Goal: Ask a question: Seek information or help from site administrators or community

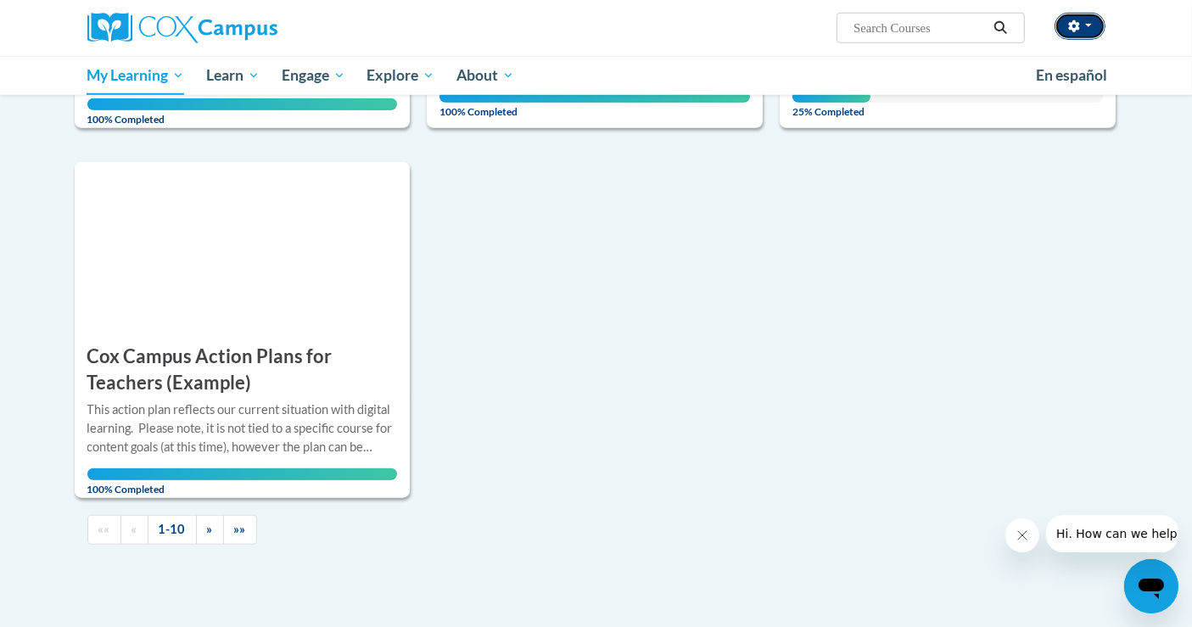
click at [1078, 35] on button "button" at bounding box center [1080, 26] width 51 height 27
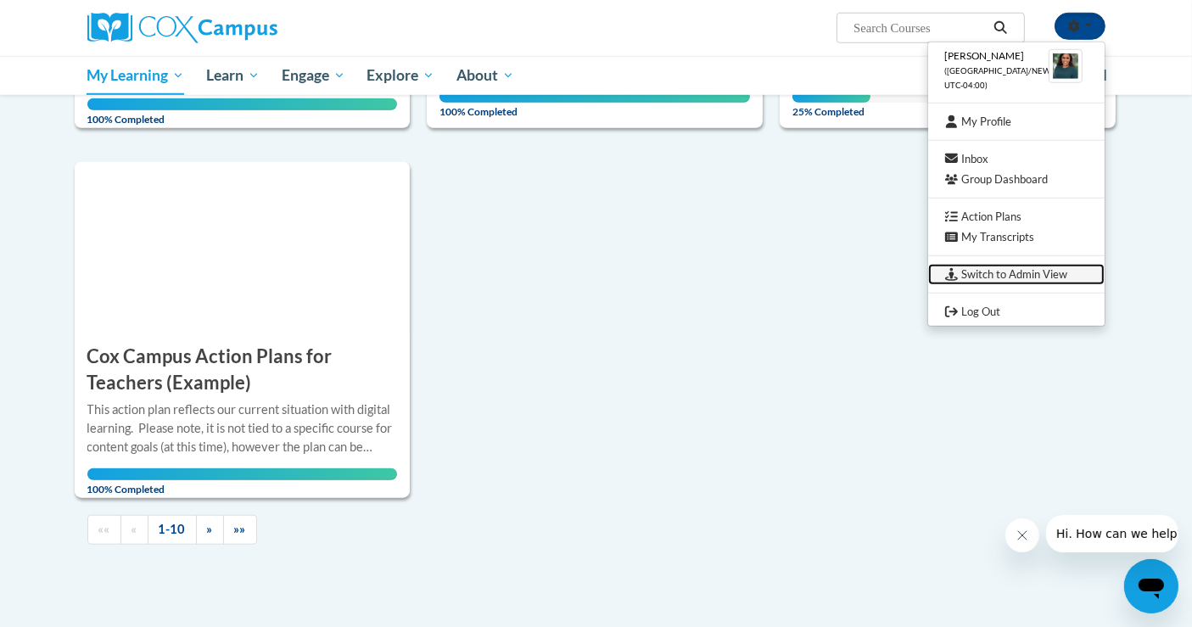
click at [1027, 276] on link "Switch to Admin View" at bounding box center [1016, 274] width 176 height 21
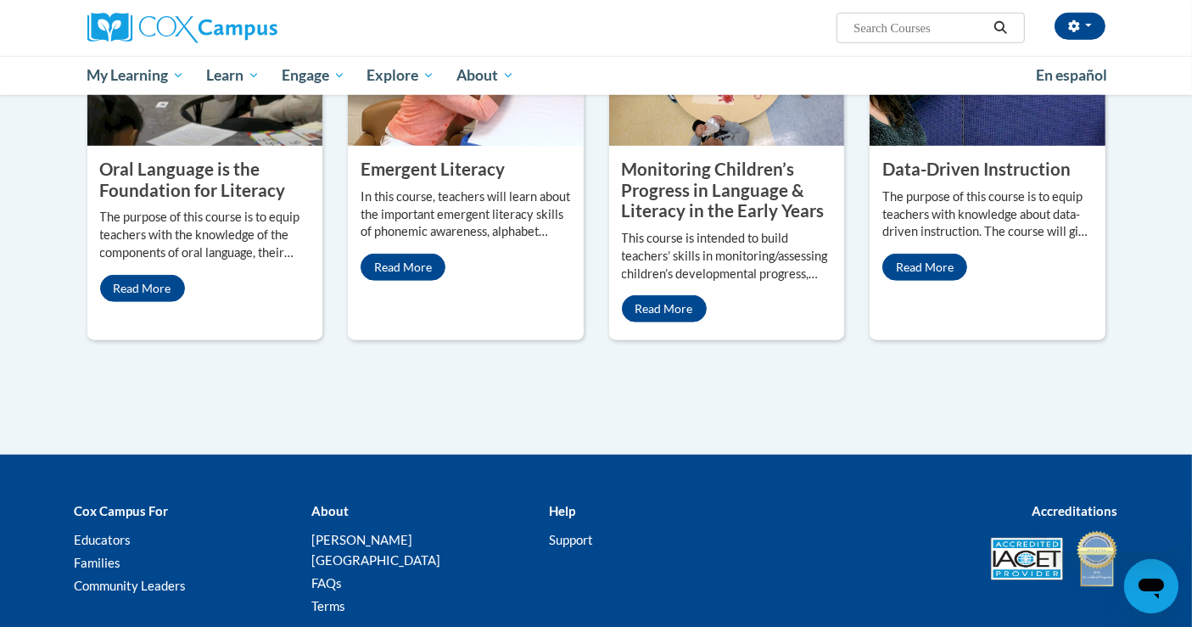
scroll to position [1593, 0]
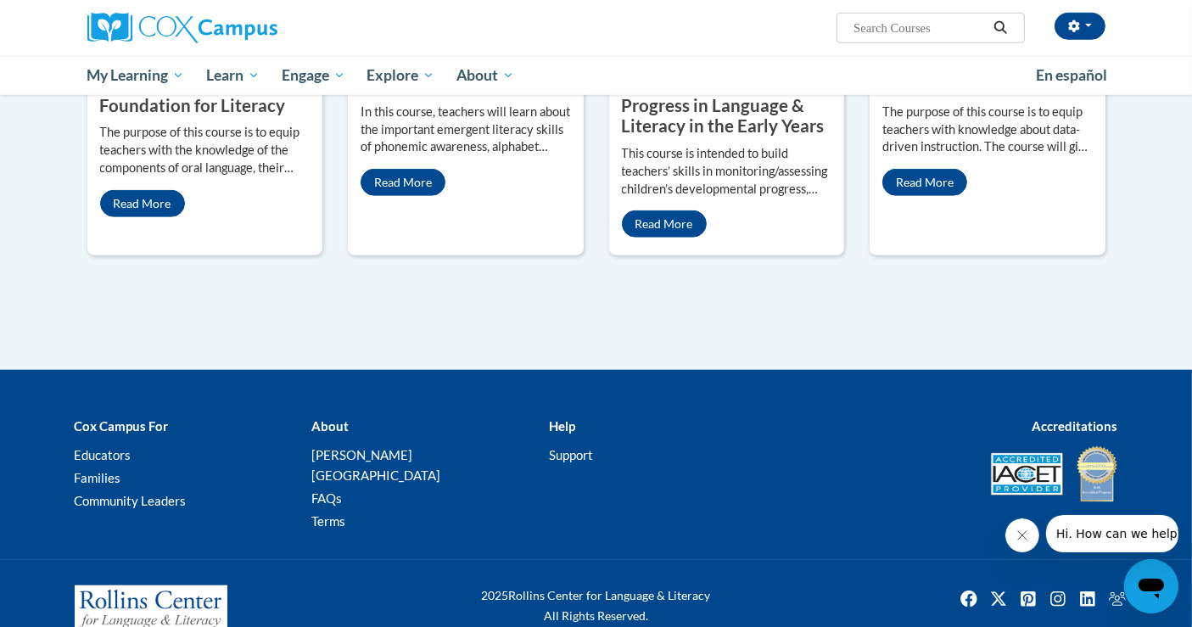
click at [1154, 584] on icon "Open messaging window" at bounding box center [1150, 588] width 25 height 20
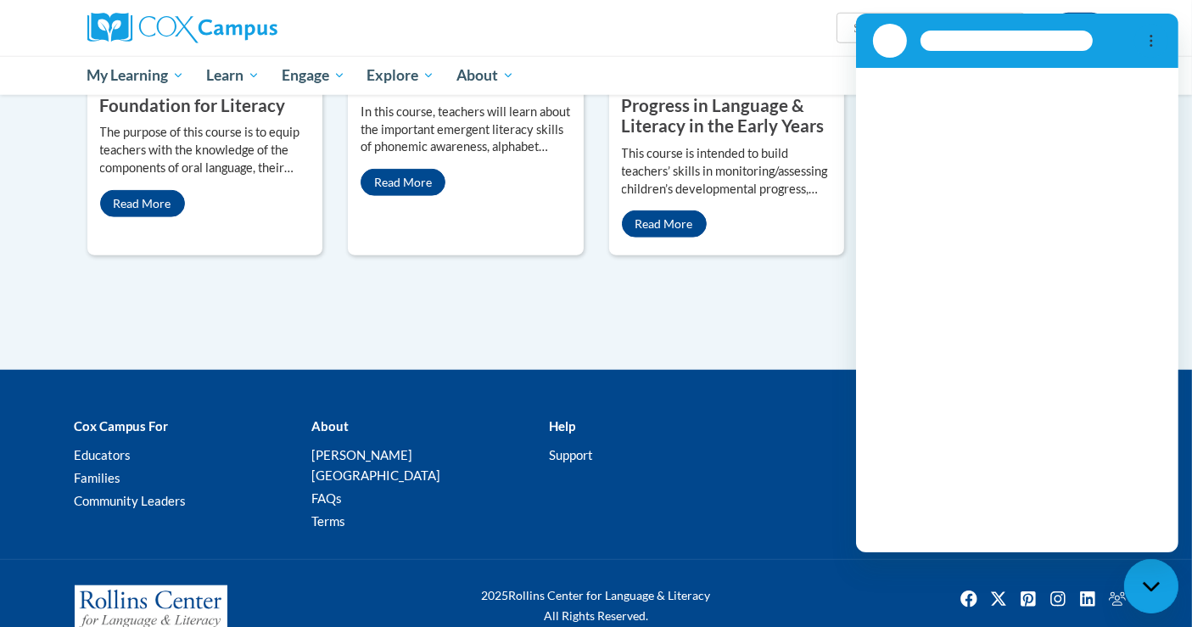
scroll to position [0, 0]
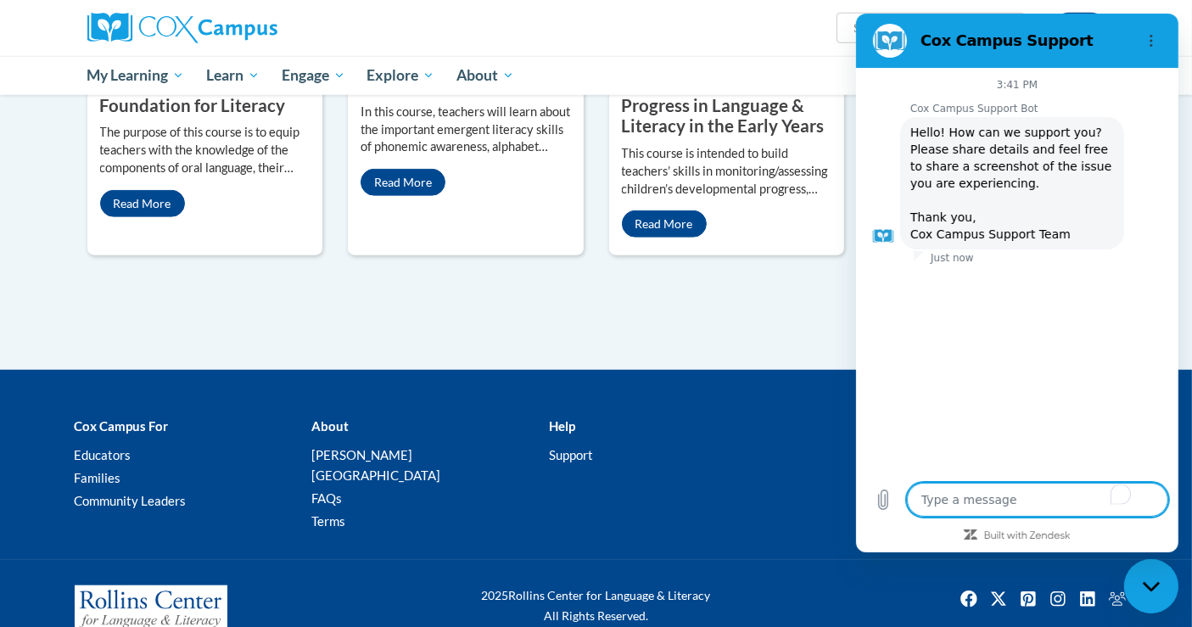
type textarea "x"
drag, startPoint x: 973, startPoint y: 499, endPoint x: 986, endPoint y: 537, distance: 40.2
click at [973, 505] on textarea "To enrich screen reader interactions, please activate Accessibility in Grammarl…" at bounding box center [1036, 500] width 261 height 34
click at [984, 501] on textarea "To enrich screen reader interactions, please activate Accessibility in Grammarl…" at bounding box center [1036, 500] width 261 height 34
type textarea "I"
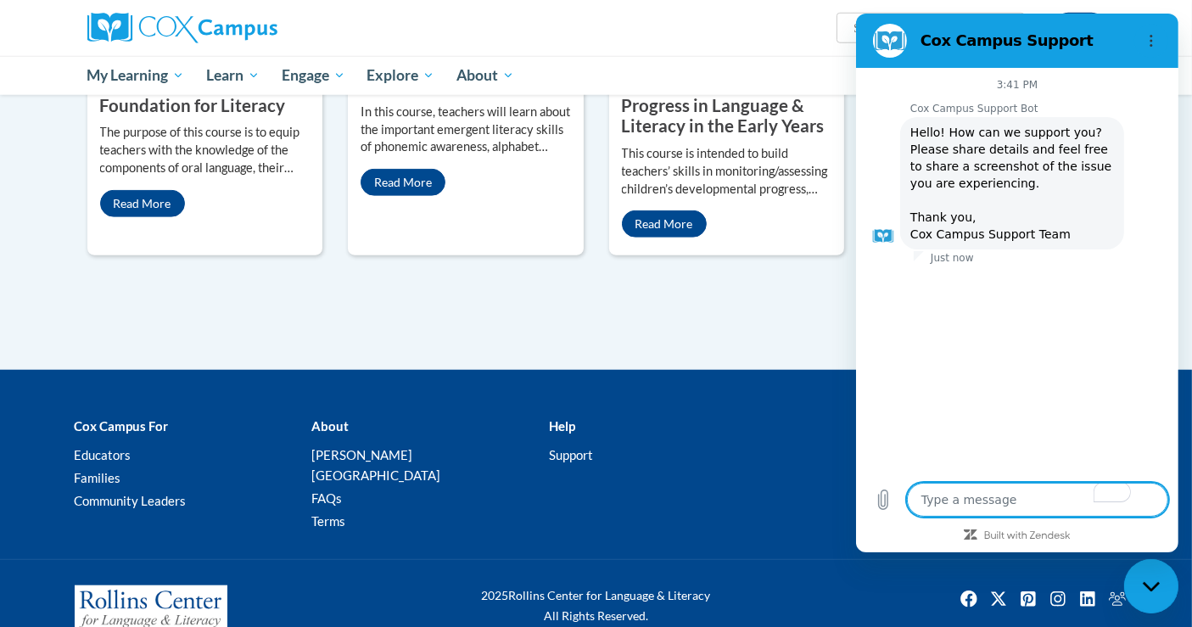
type textarea "x"
type textarea "I"
type textarea "x"
type textarea "I n"
type textarea "x"
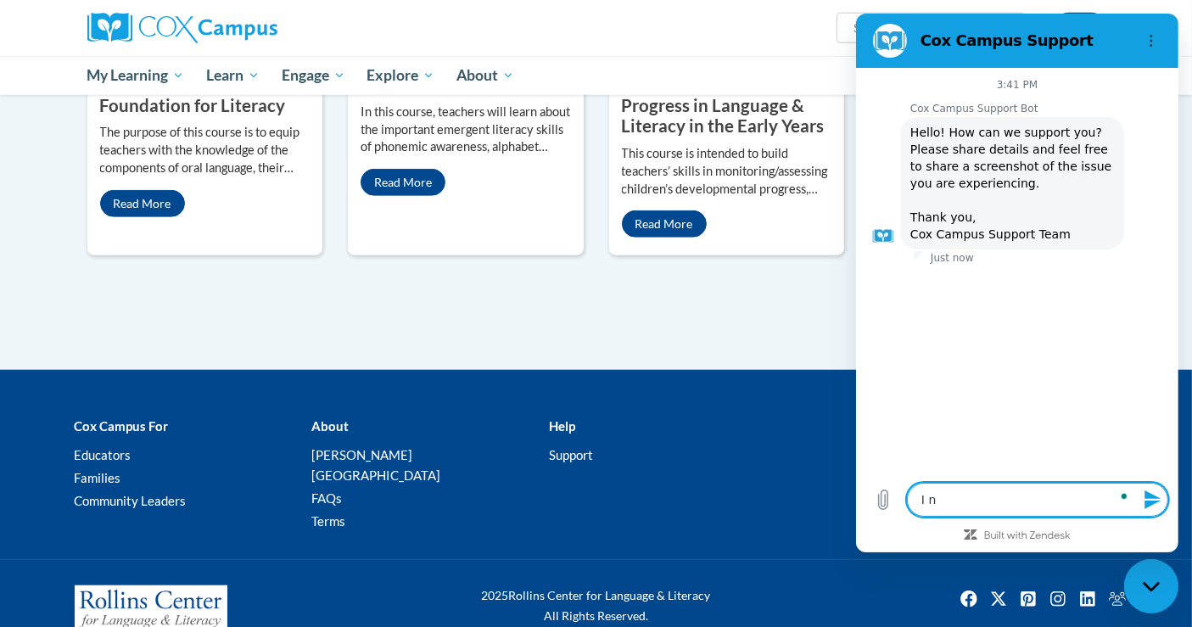
type textarea "I ne"
type textarea "x"
type textarea "I nee"
type textarea "x"
type textarea "I need"
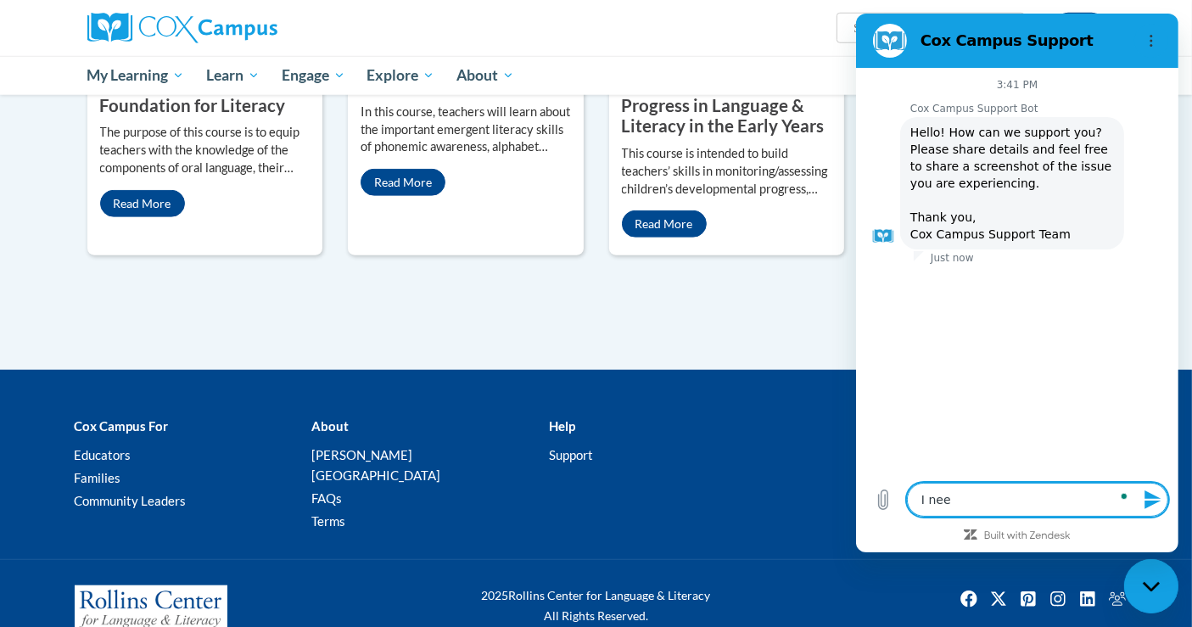
type textarea "x"
type textarea "I need"
type textarea "x"
type textarea "I need a"
type textarea "x"
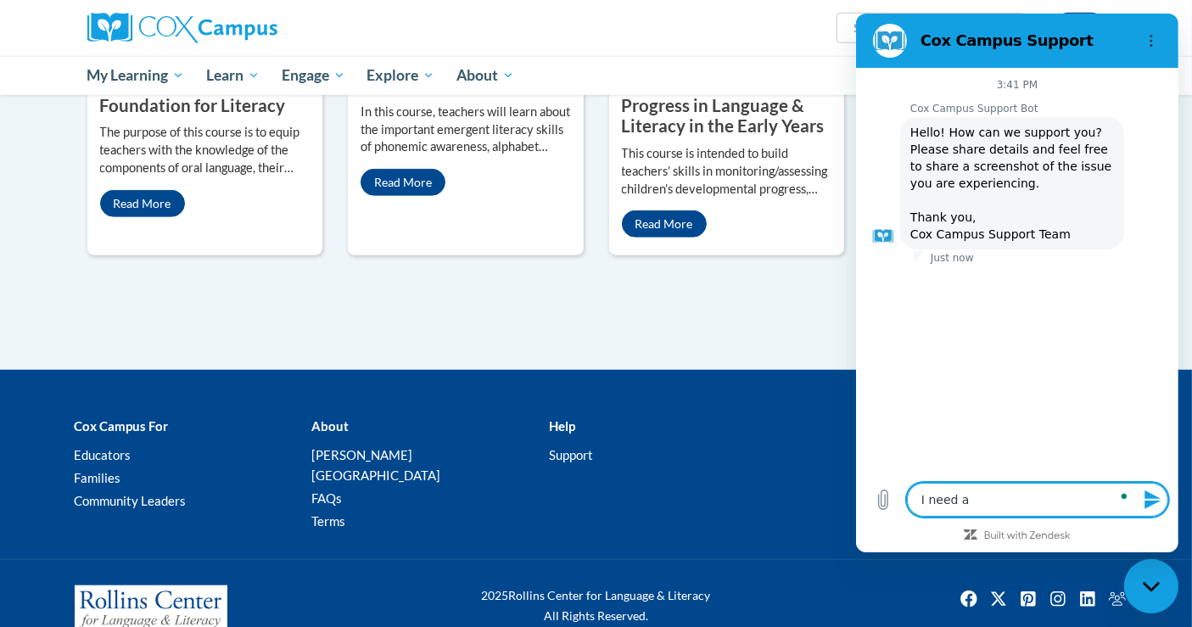
type textarea "I need as"
type textarea "x"
type textarea "I need ass"
type textarea "x"
type textarea "I need assi"
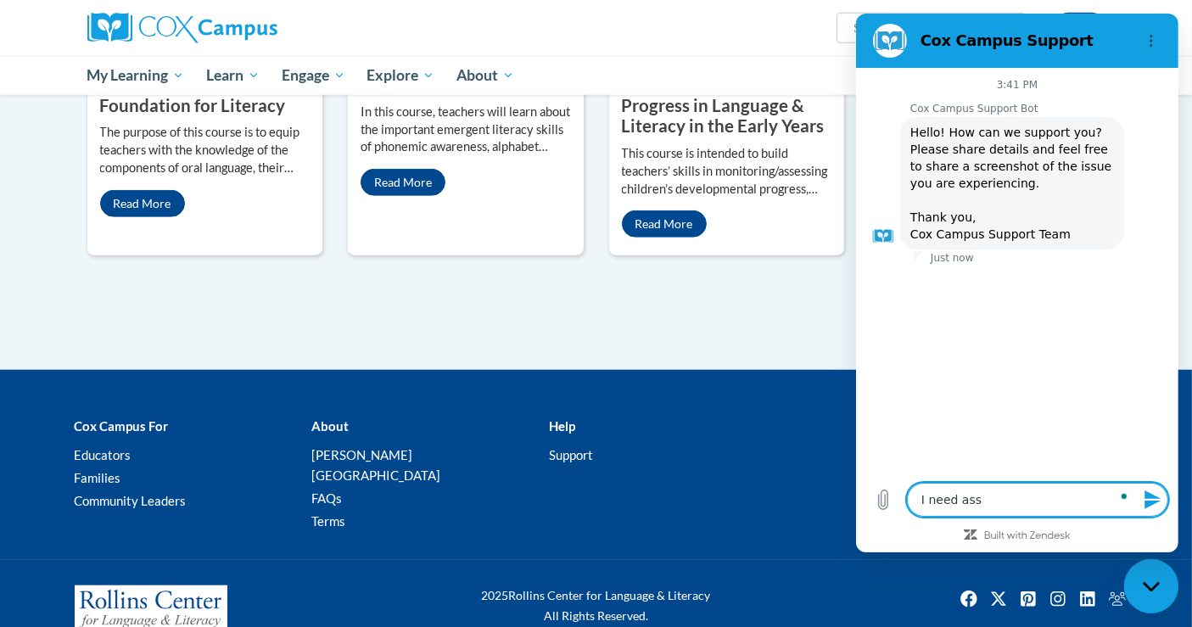
type textarea "x"
type textarea "I need assis"
type textarea "x"
type textarea "I need assist"
type textarea "x"
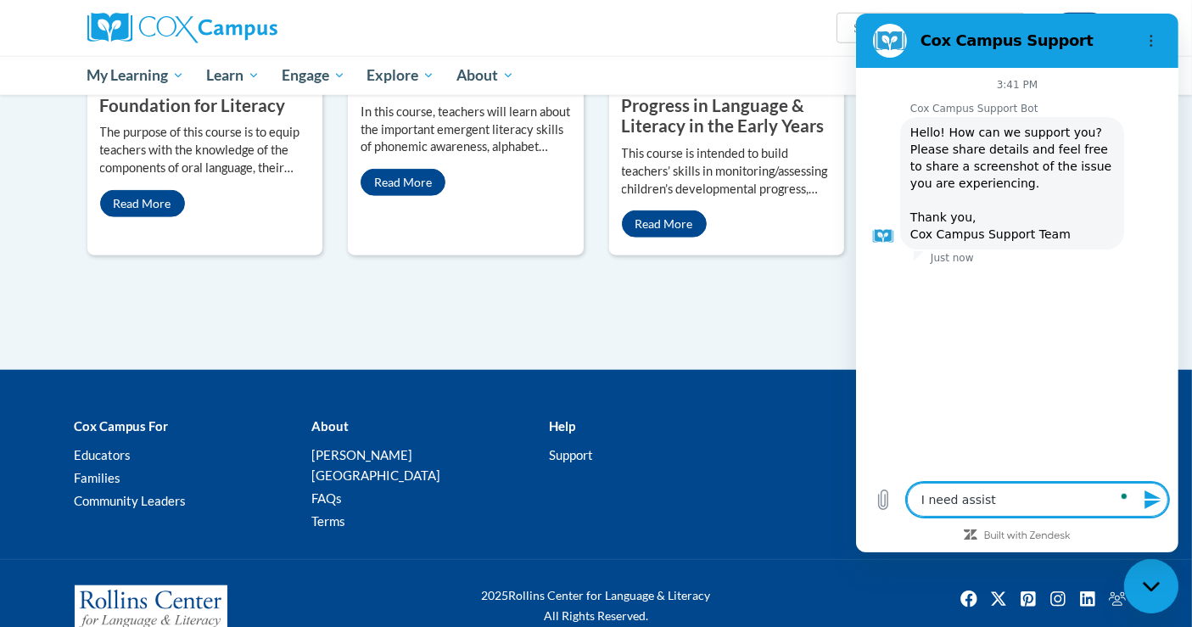
type textarea "I need assista"
type textarea "x"
type textarea "I need assistan"
type textarea "x"
type textarea "I need assistanc"
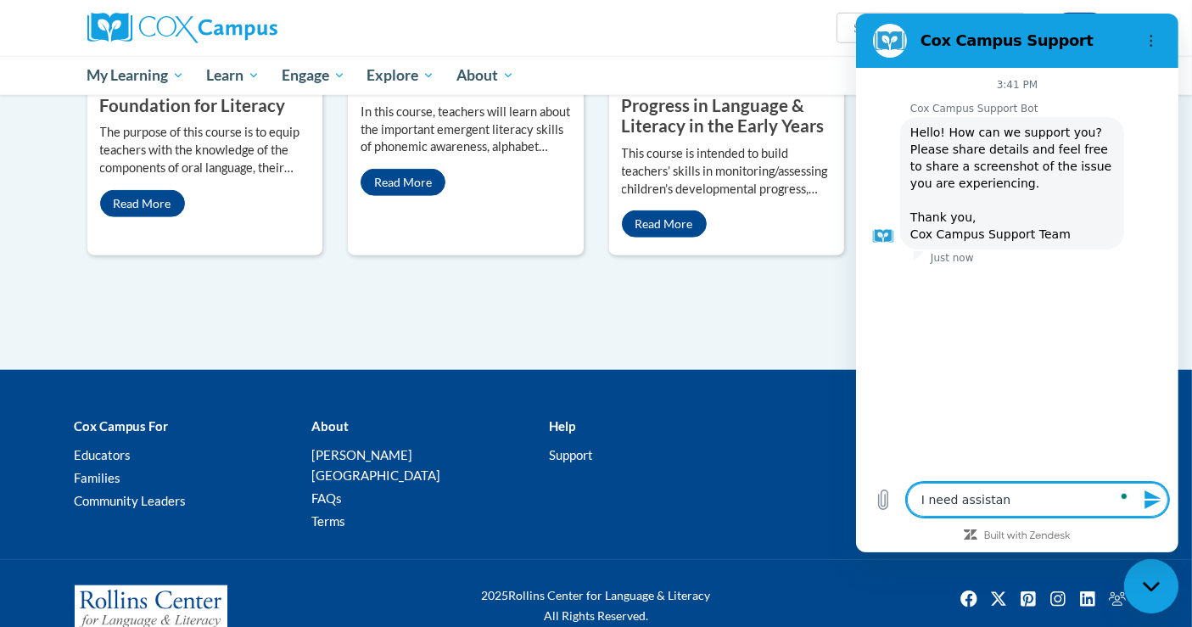
type textarea "x"
type textarea "I need assistance"
type textarea "x"
type textarea "I need assistance"
type textarea "x"
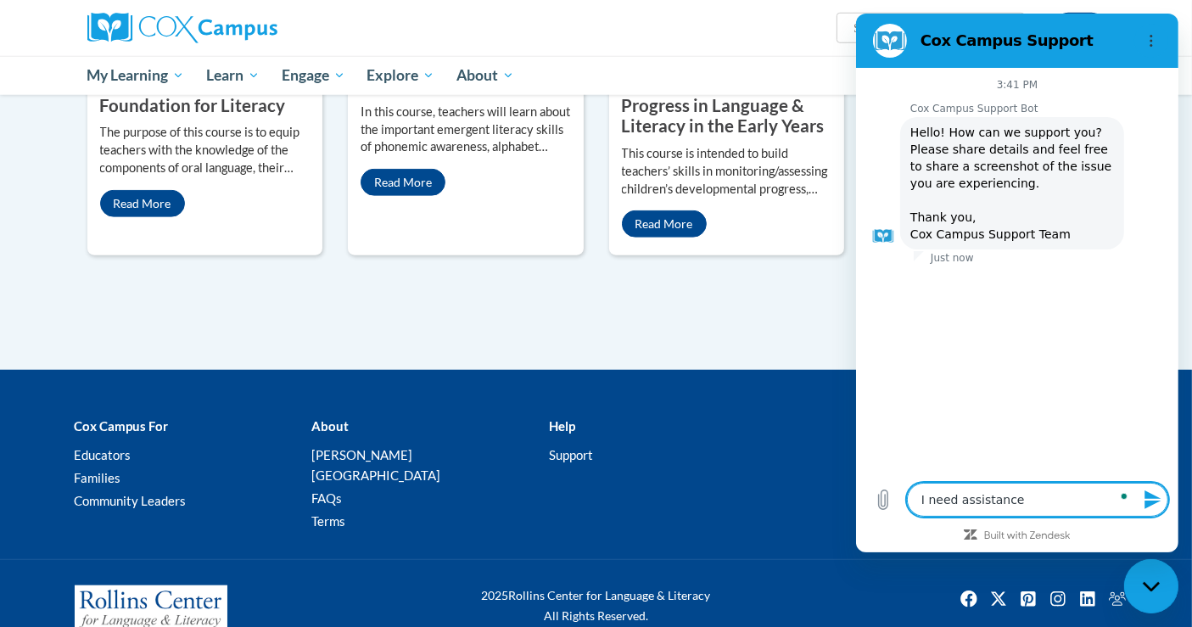
type textarea "I need assistance t"
type textarea "x"
type textarea "I need assistance ta"
type textarea "x"
type textarea "I need assistance tak"
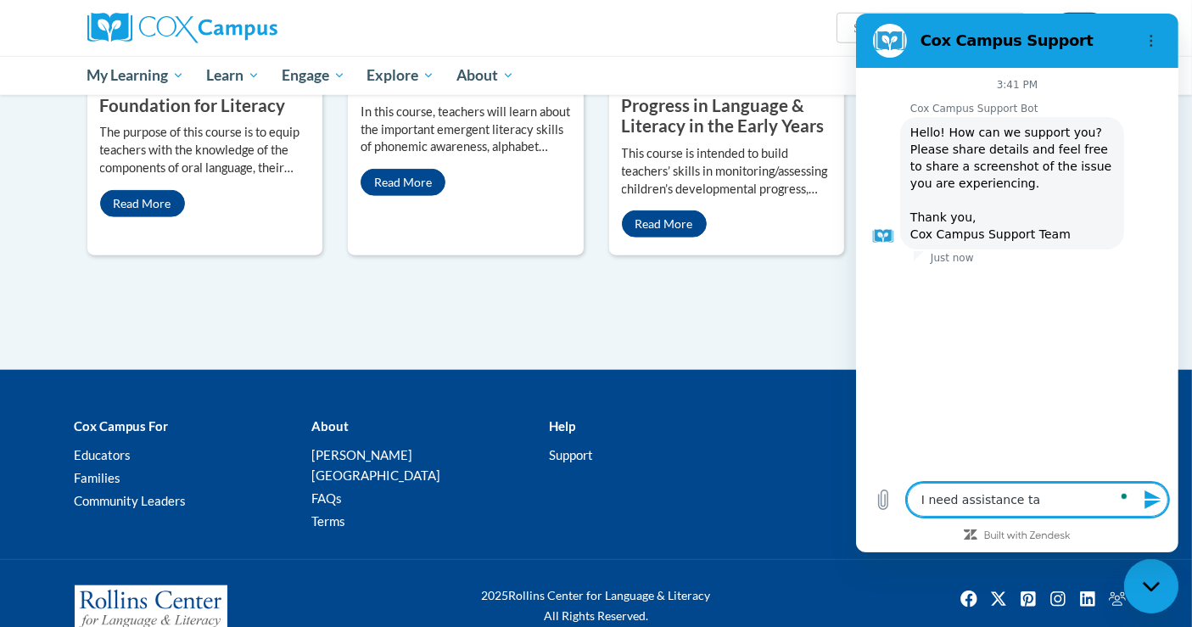
type textarea "x"
type textarea "I need assistance taki"
type textarea "x"
type textarea "I need assistance takin"
type textarea "x"
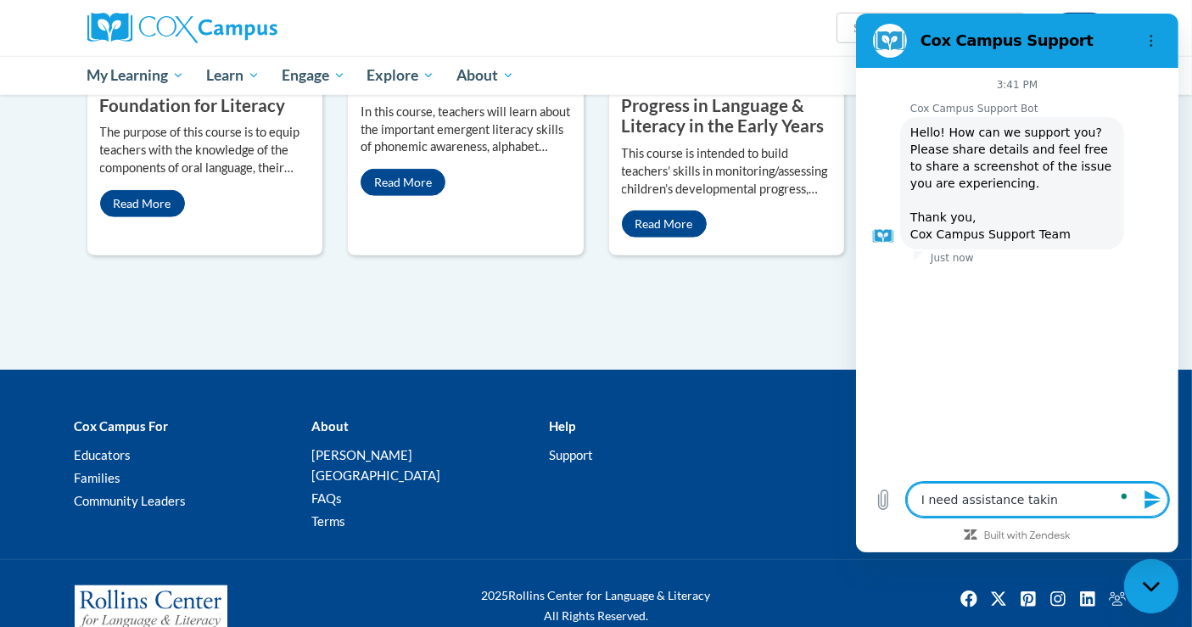
type textarea "I need assistance taking"
type textarea "x"
type textarea "I need assistance taking"
type textarea "x"
type textarea "I need assistance taking m"
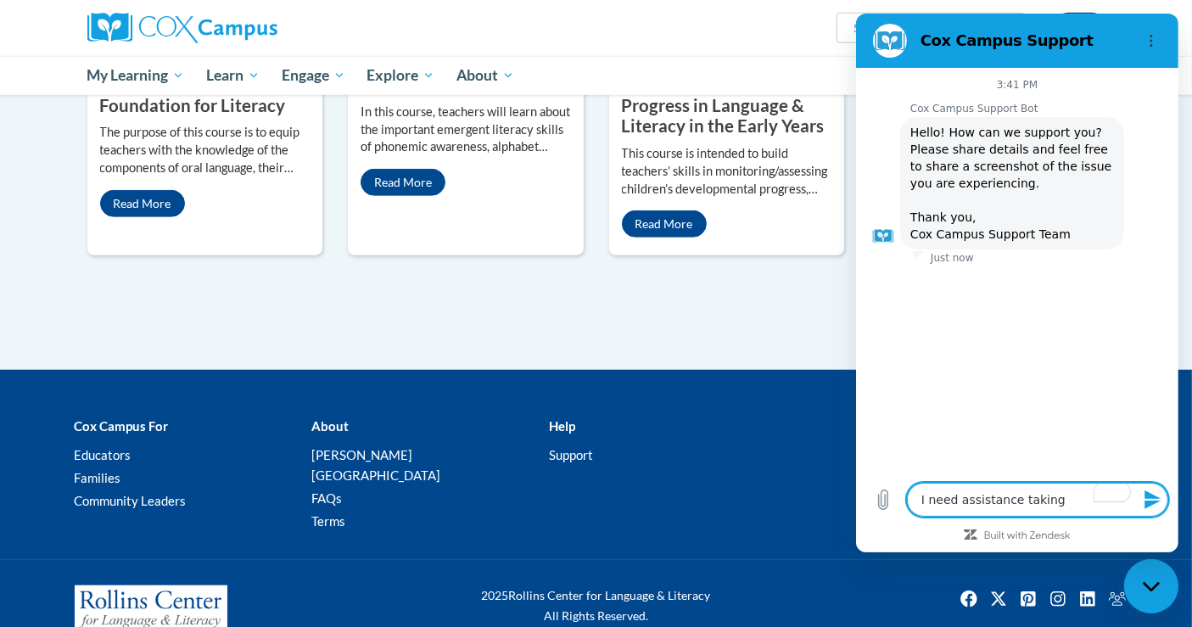
type textarea "x"
type textarea "I need assistance taking me"
type textarea "x"
type textarea "I need assistance taking mem"
type textarea "x"
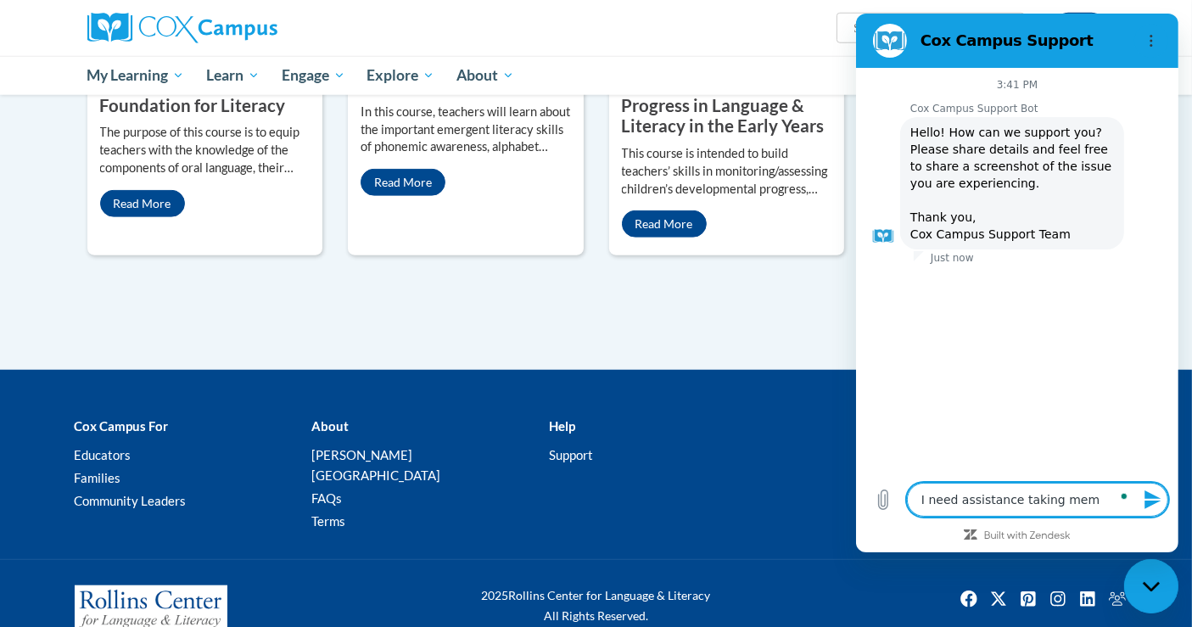
type textarea "I need assistance taking memb"
type textarea "x"
type textarea "I need assistance taking membe"
type textarea "x"
type textarea "I need assistance taking member"
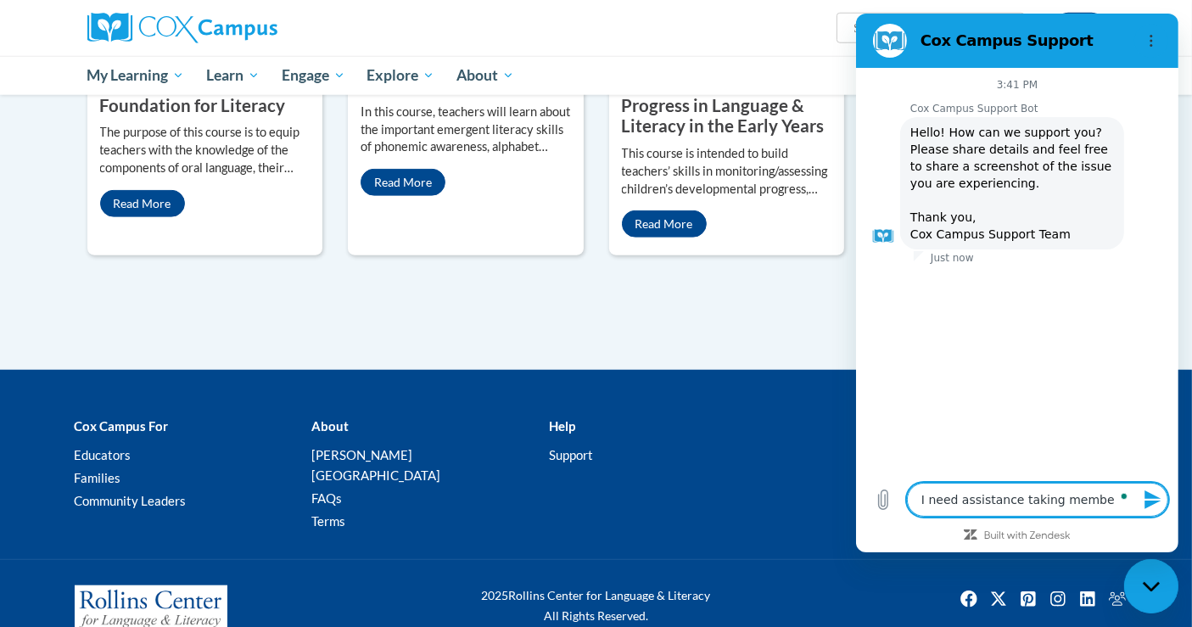
type textarea "x"
type textarea "I need assistance taking members"
type textarea "x"
type textarea "I need assistance taking members"
type textarea "x"
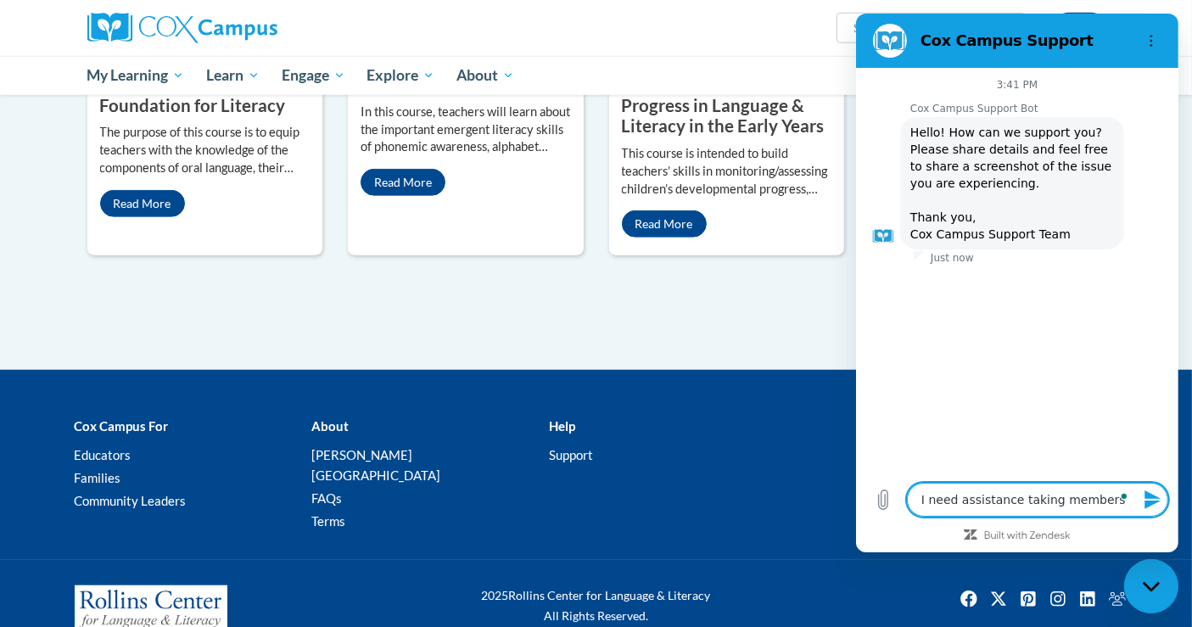
type textarea "I need assistance taking members o"
type textarea "x"
type textarea "I need assistance taking members of"
type textarea "x"
type textarea "I need assistance taking members off"
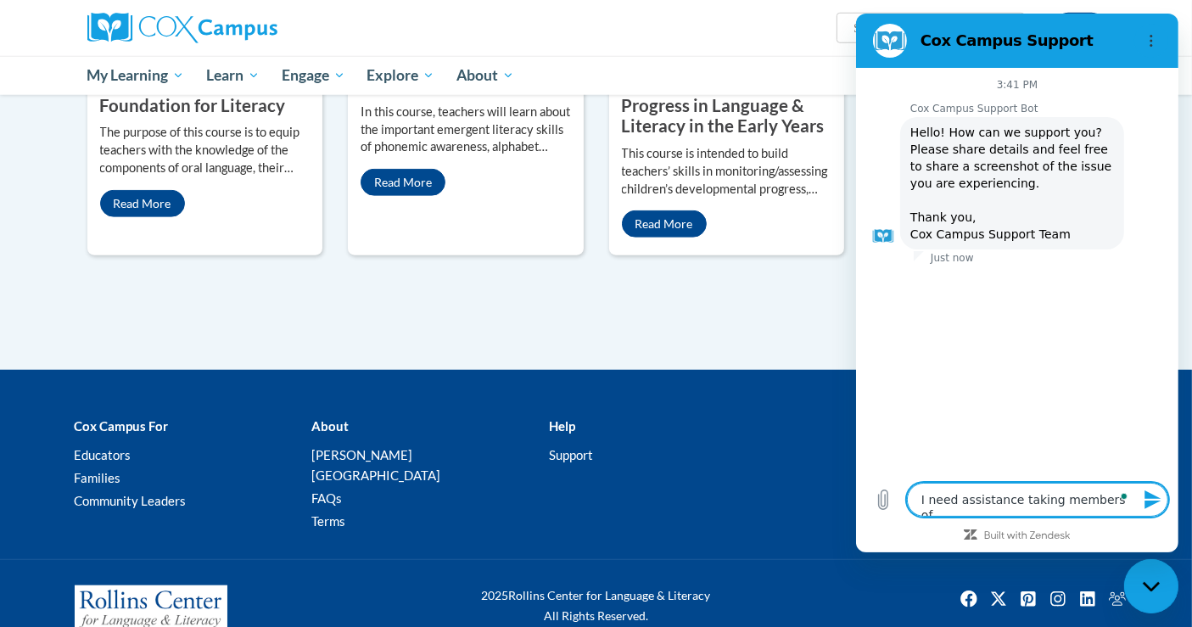
type textarea "x"
type textarea "I need assistance taking members off"
type textarea "x"
type textarea "I need assistance taking members off o"
type textarea "x"
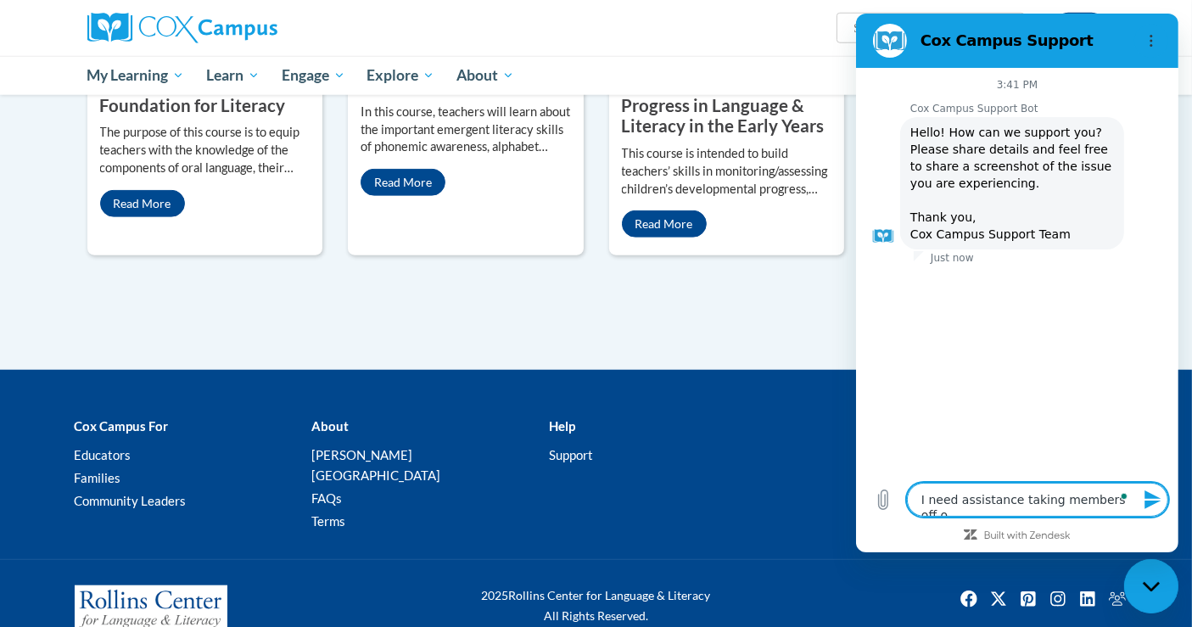
type textarea "I need assistance taking members off of"
type textarea "x"
type textarea "I need assistance taking members off of"
type textarea "x"
type textarea "I need assistance taking members off of m"
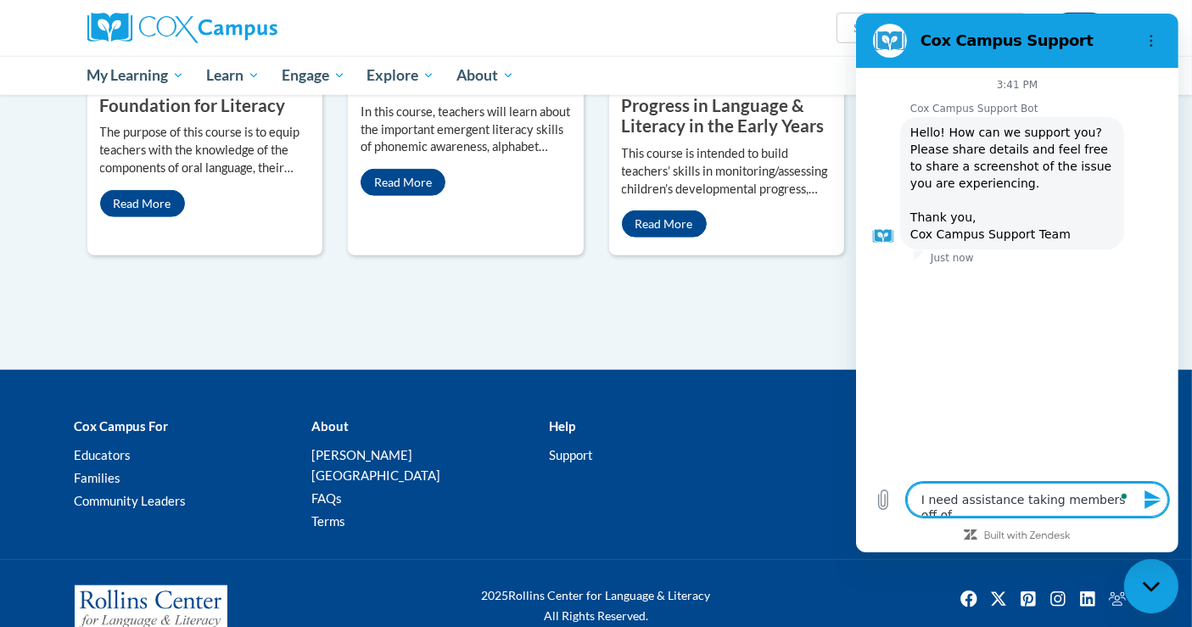
type textarea "x"
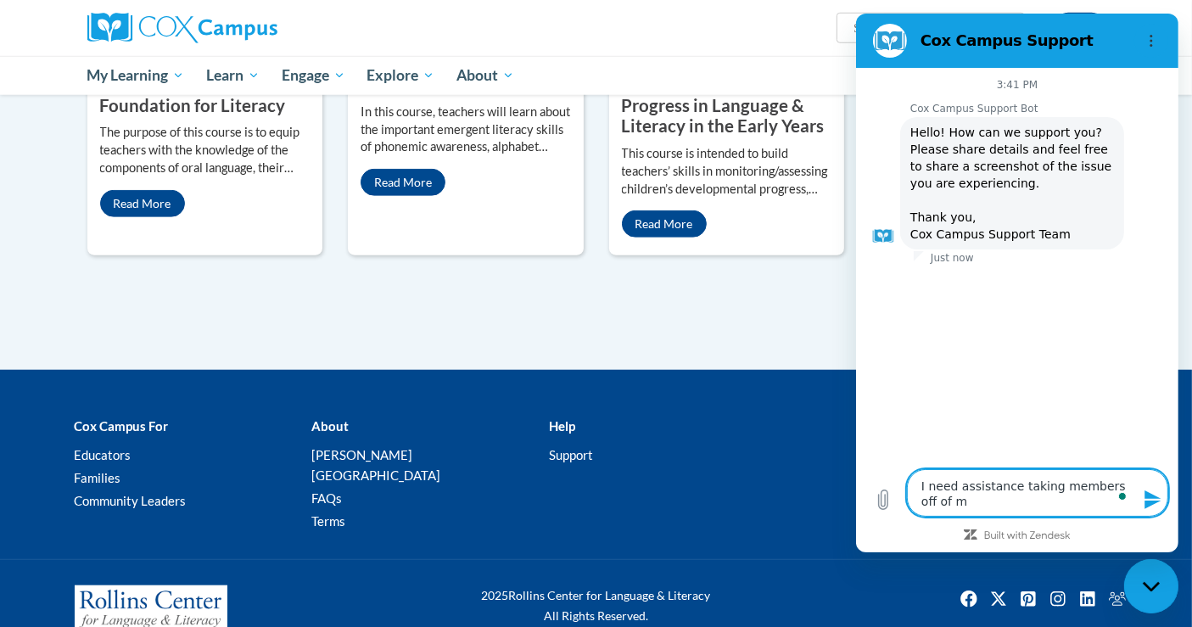
type textarea "I need assistance taking members off of my"
type textarea "x"
type textarea "I need assistance taking members off of my"
type textarea "x"
type textarea "I need assistance taking members off of my"
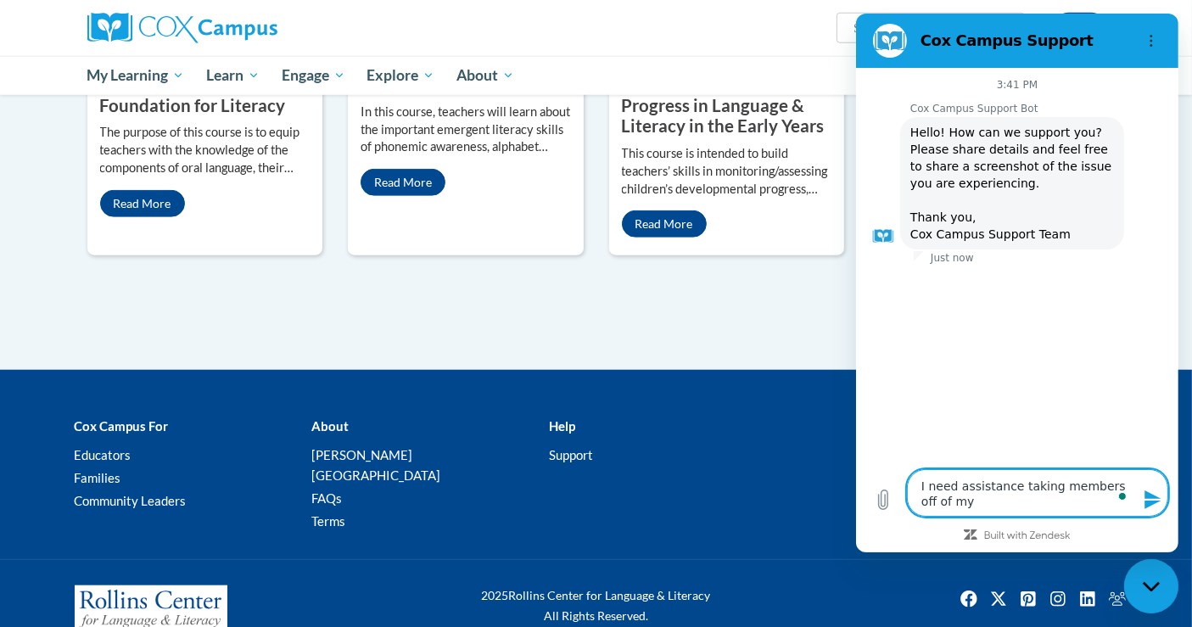
type textarea "x"
type textarea "I need assistance taking members off of m"
type textarea "x"
type textarea "I need assistance taking members off of"
type textarea "x"
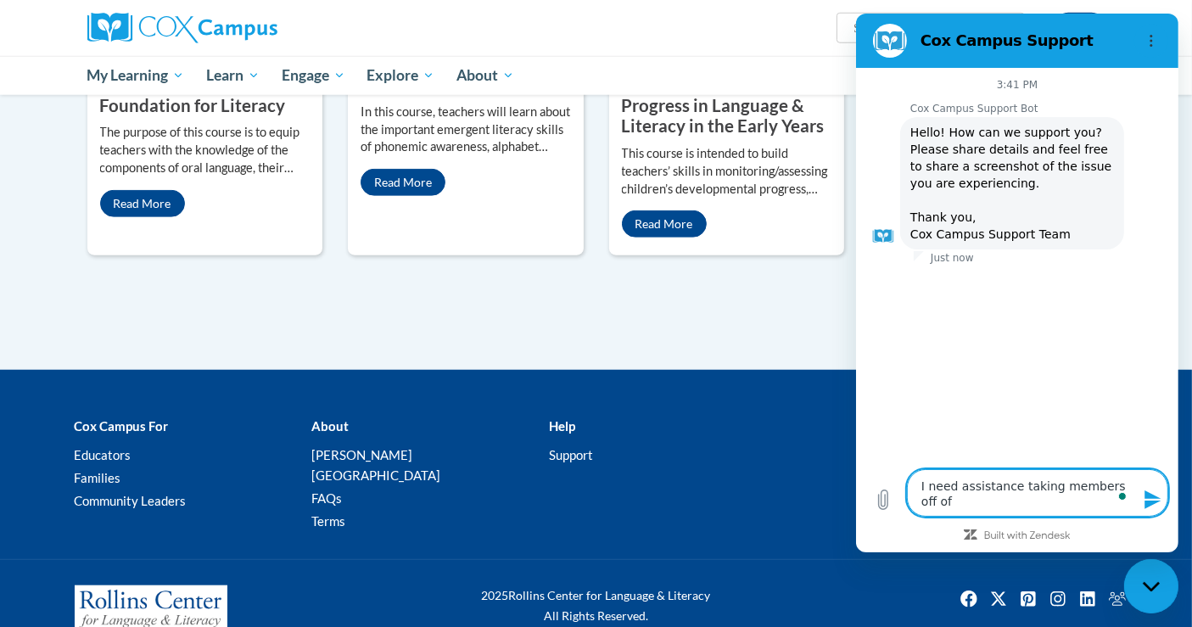
type textarea "I need assistance taking members off of"
type textarea "x"
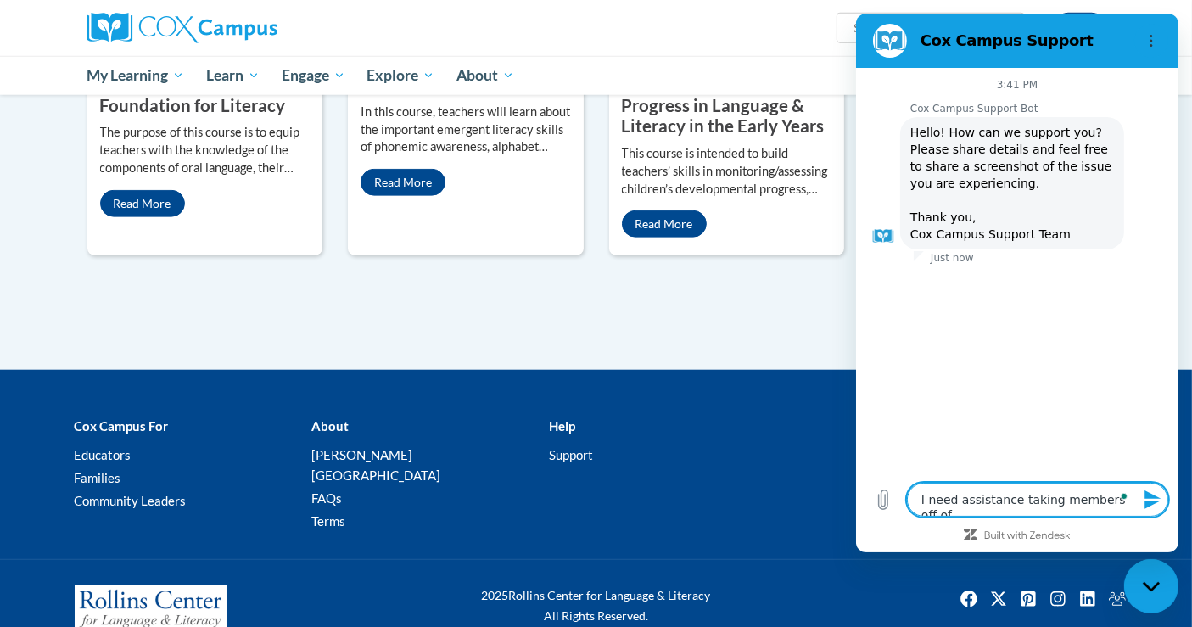
type textarea "I need assistance taking members off o"
type textarea "x"
type textarea "I need assistance taking members off"
type textarea "x"
type textarea "I need assistance taking members off"
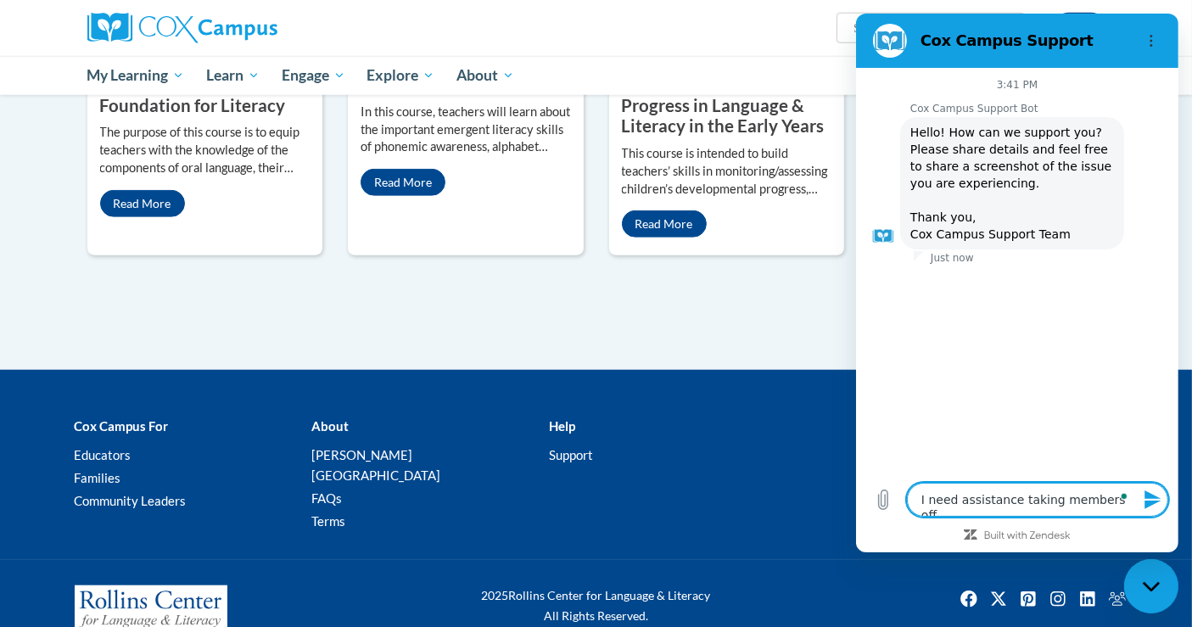
type textarea "x"
type textarea "I need assistance taking members of"
type textarea "x"
type textarea "I need assistance taking members o"
type textarea "x"
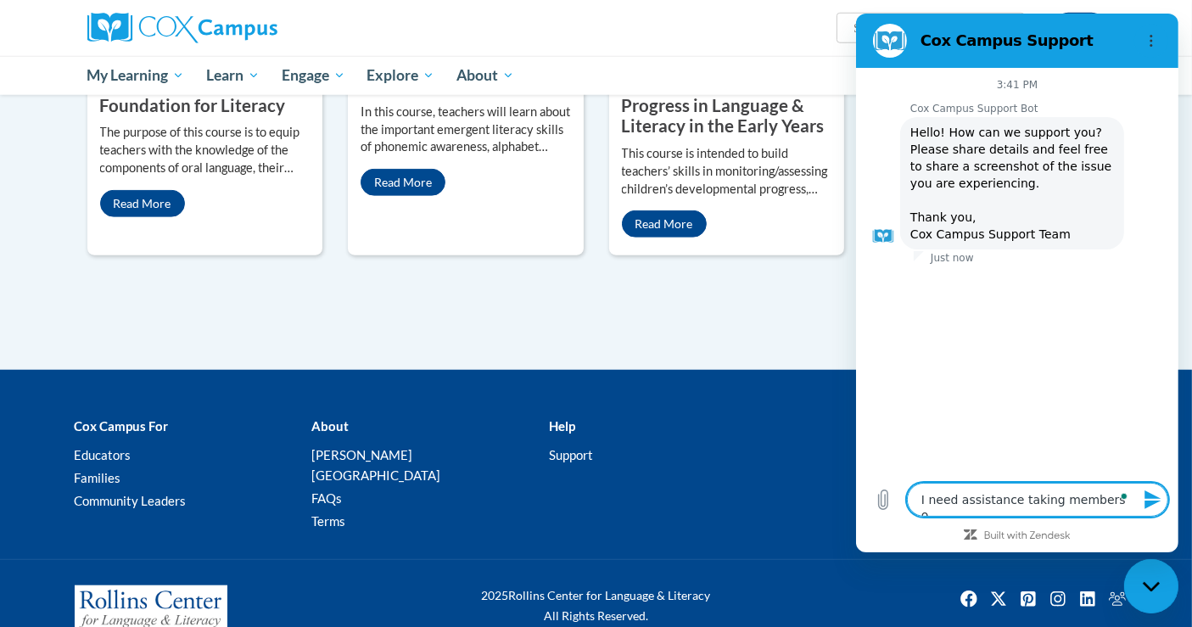
type textarea "I need assistance taking members"
type textarea "x"
type textarea "I need assistance taking members"
type textarea "x"
type textarea "I need assistance taking member"
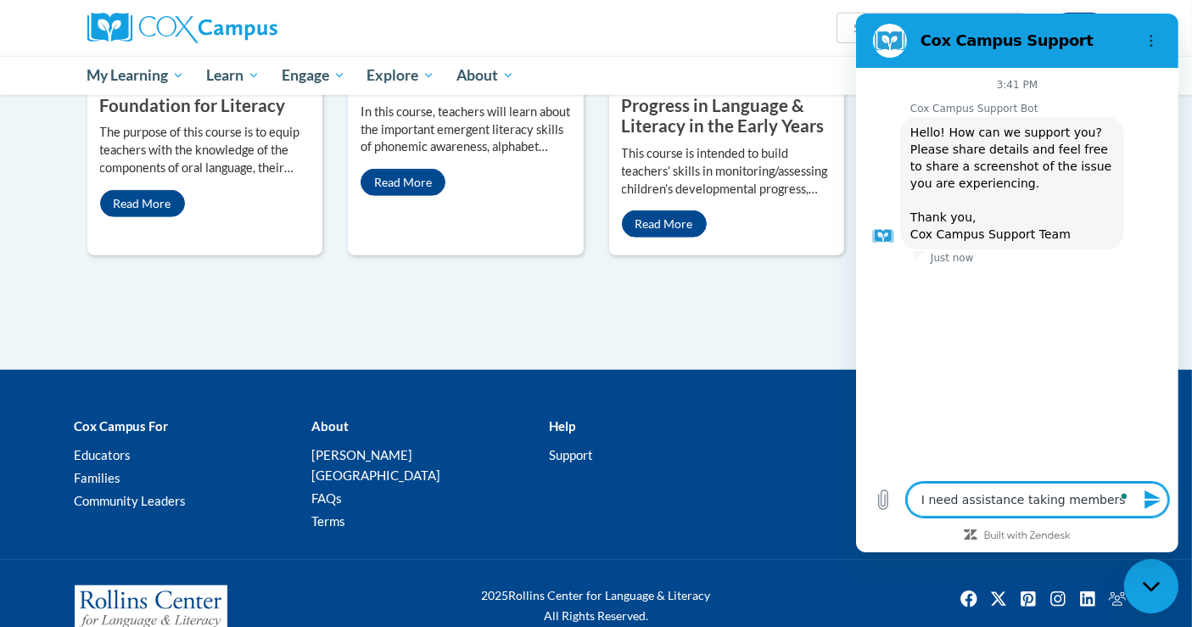
type textarea "x"
type textarea "I need assistance taking membe"
type textarea "x"
type textarea "I need assistance taking memb"
type textarea "x"
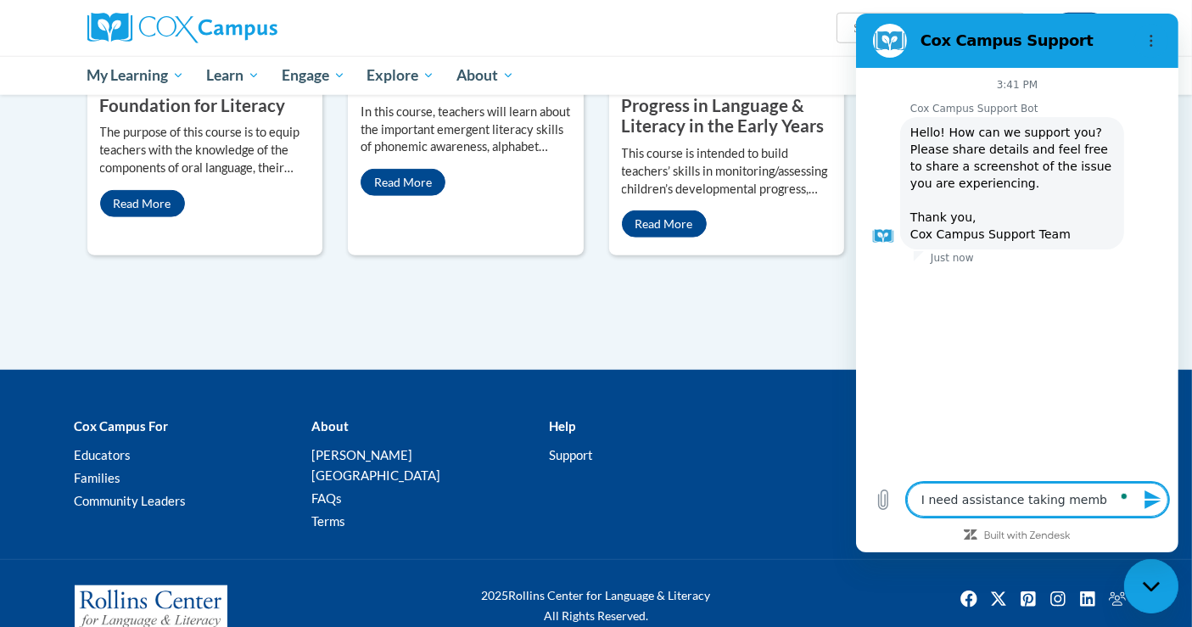
type textarea "I need assistance taking mem"
type textarea "x"
type textarea "I need assistance taking me"
type textarea "x"
type textarea "I need assistance taking m"
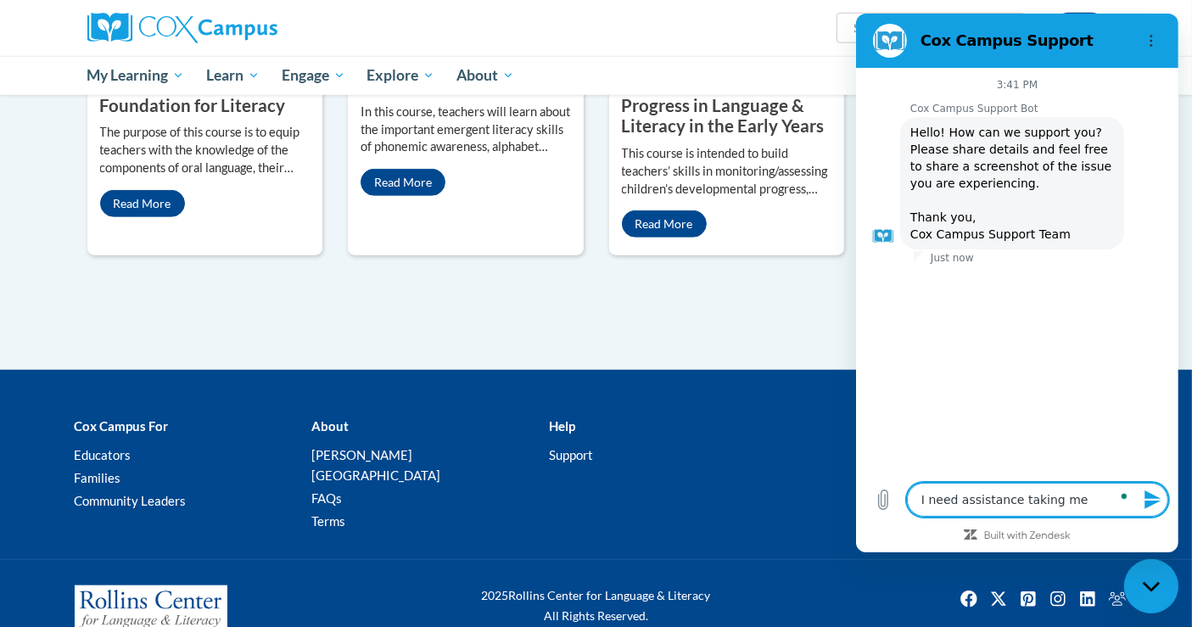
type textarea "x"
type textarea "I need assistance taking"
type textarea "x"
type textarea "I need assistance taking"
type textarea "x"
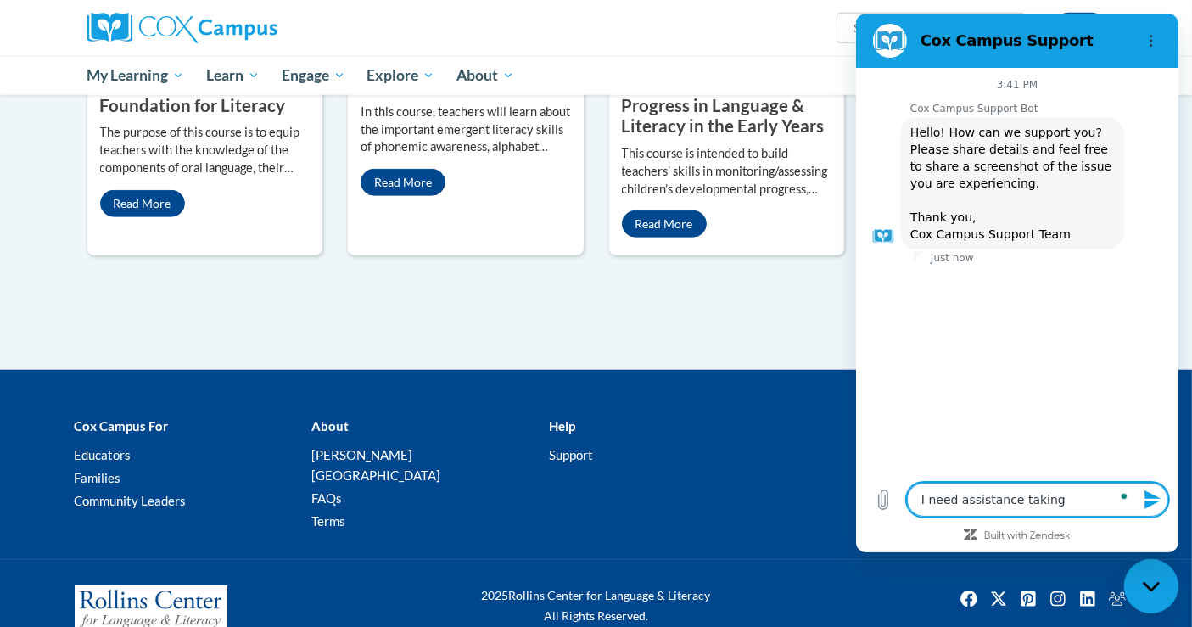
type textarea "I need assistance takin"
type textarea "x"
type textarea "I need assistance taki"
type textarea "x"
type textarea "I need assistance tak"
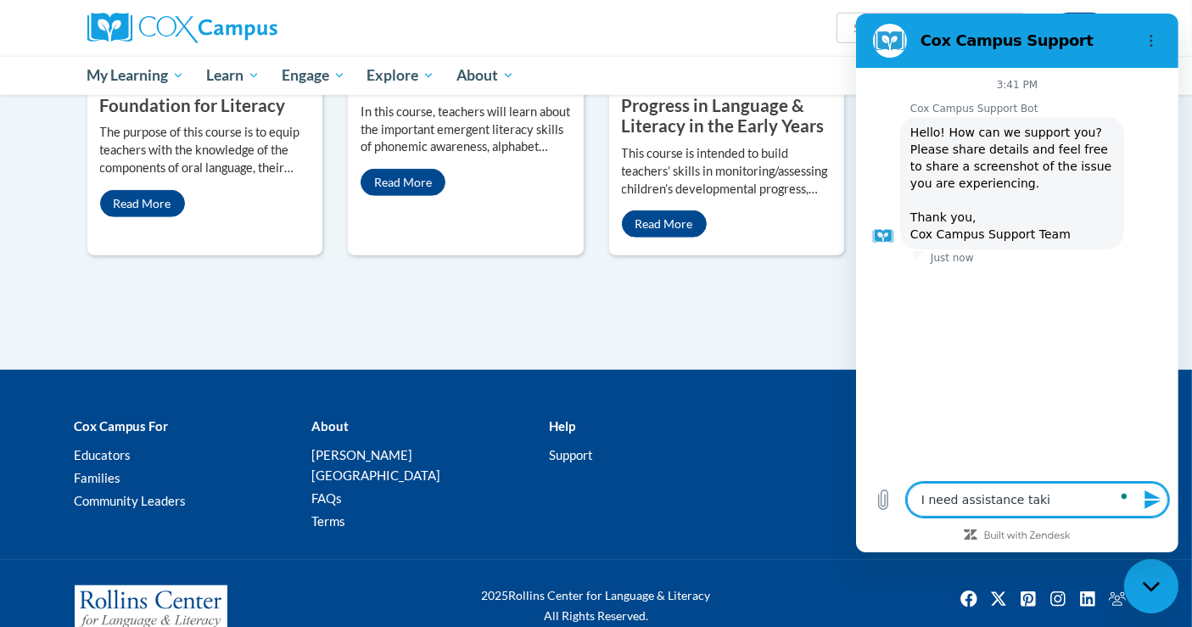
type textarea "x"
type textarea "I need assistance ta"
type textarea "x"
type textarea "I need assistance t"
type textarea "x"
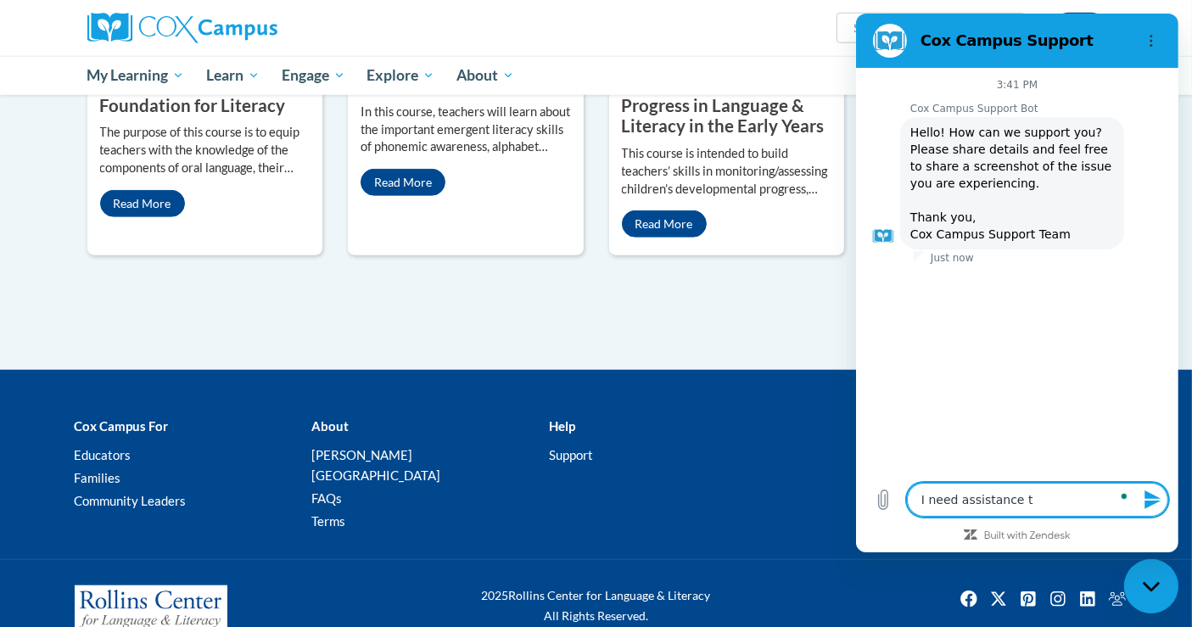
type textarea "I need assistance"
type textarea "x"
type textarea "I need assistance r"
type textarea "x"
type textarea "I need assistance re"
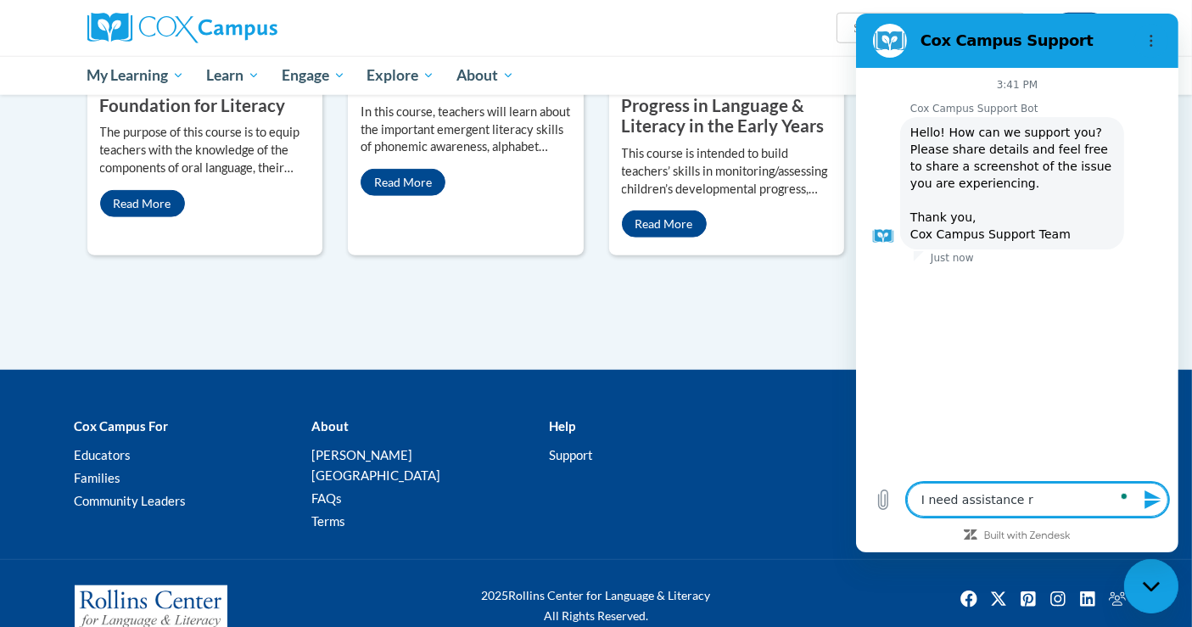
type textarea "x"
type textarea "I need assistance rem"
type textarea "x"
type textarea "I need assistance remo"
type textarea "x"
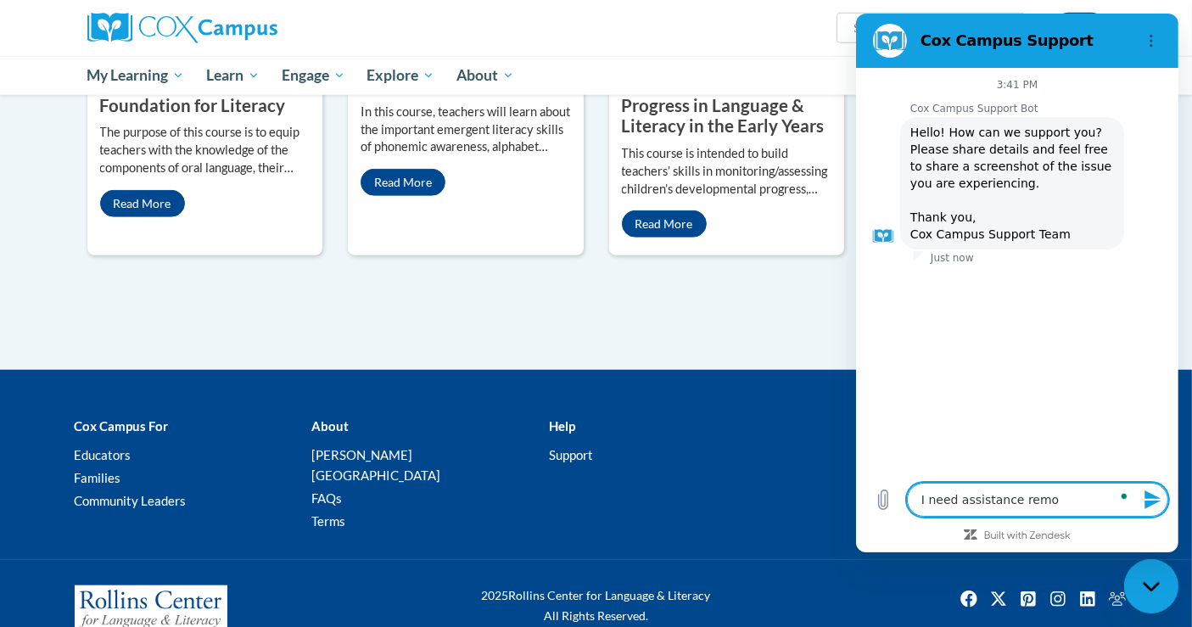
type textarea "I need assistance remov"
type textarea "x"
type textarea "I need assistance removi"
type textarea "x"
type textarea "I need assistance removig"
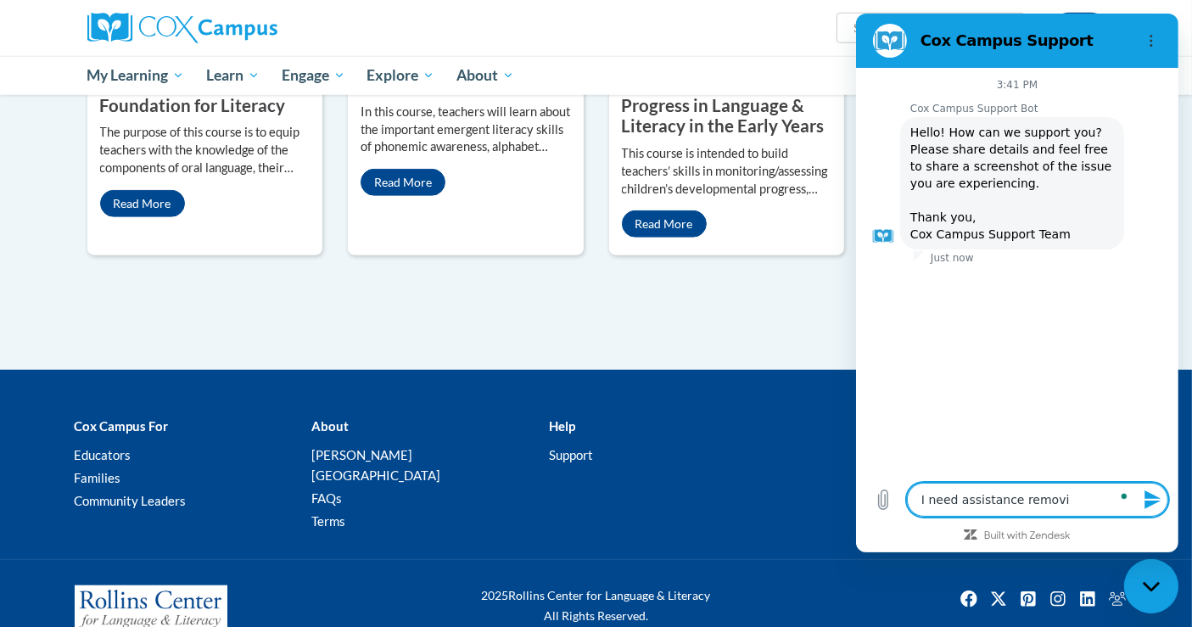
type textarea "x"
type textarea "I need assistance removig"
type textarea "x"
type textarea "I need assistance removig"
type textarea "x"
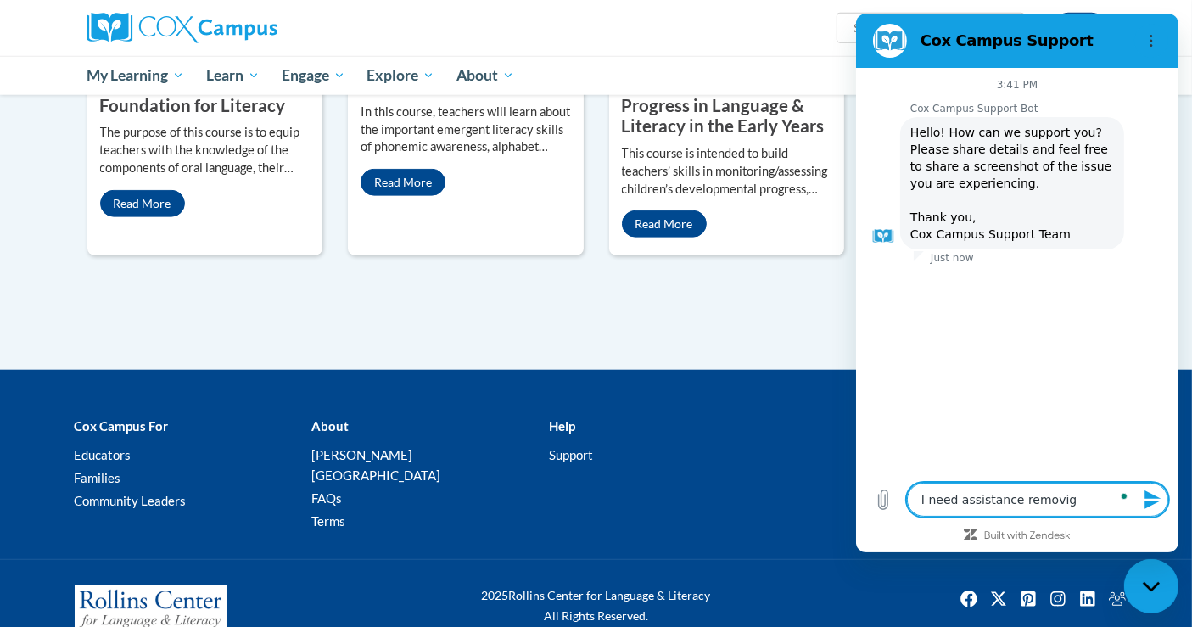
type textarea "I need assistance removi"
type textarea "x"
type textarea "I need assistance removin"
type textarea "x"
type textarea "I need assistance removing"
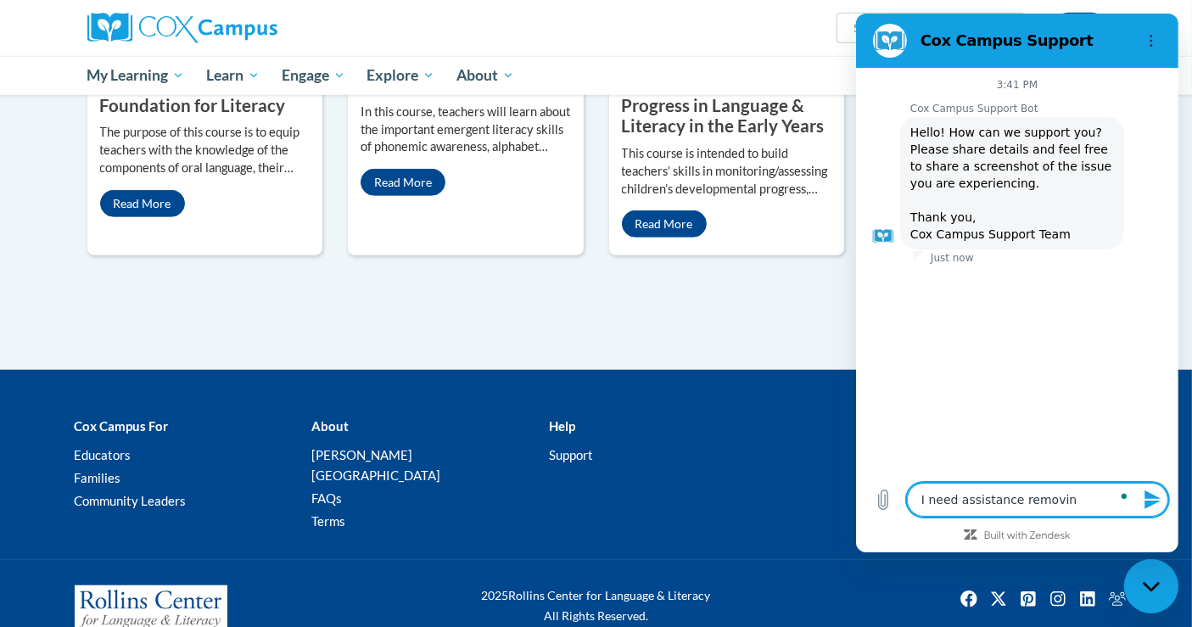
type textarea "x"
type textarea "I need assistance removing"
type textarea "x"
type textarea "I need assistance removing m"
type textarea "x"
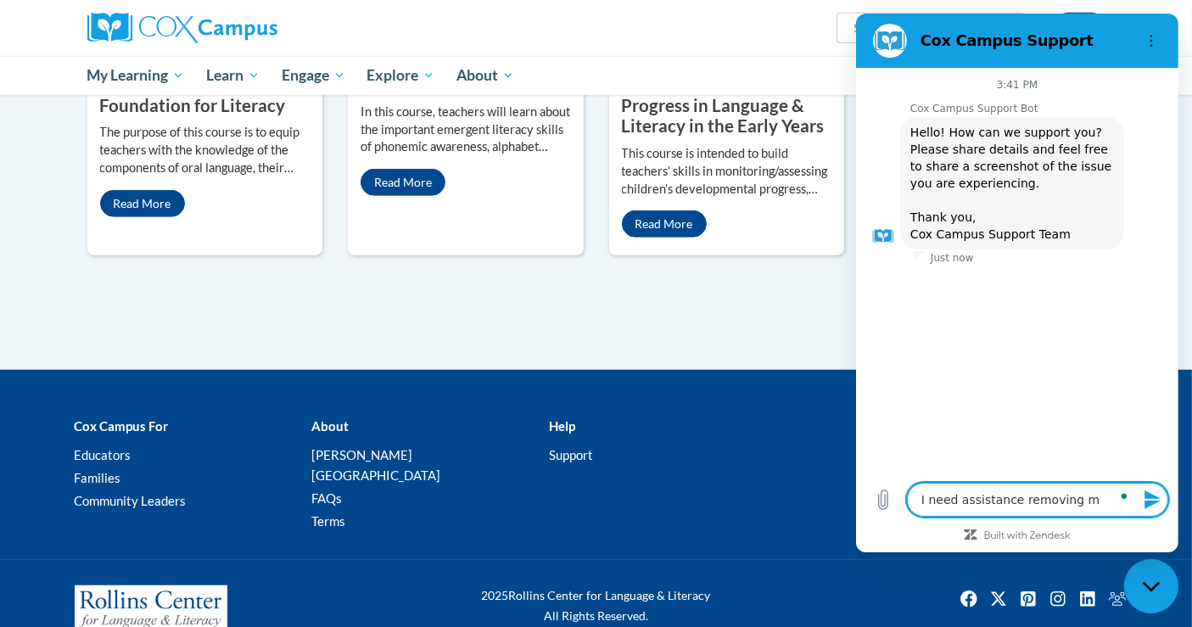
type textarea "I need assistance removing me"
type textarea "x"
type textarea "I need assistance removing mem"
type textarea "x"
type textarea "I need assistance removing memb"
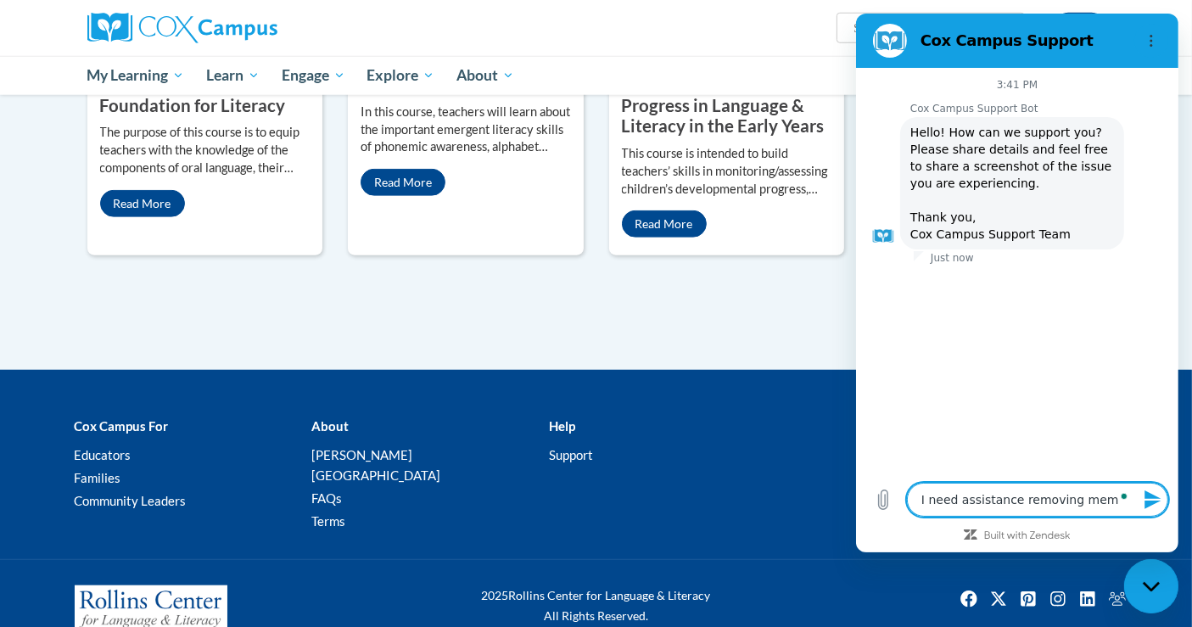
type textarea "x"
type textarea "I need assistance removing membe"
type textarea "x"
type textarea "I need assistance removing member"
type textarea "x"
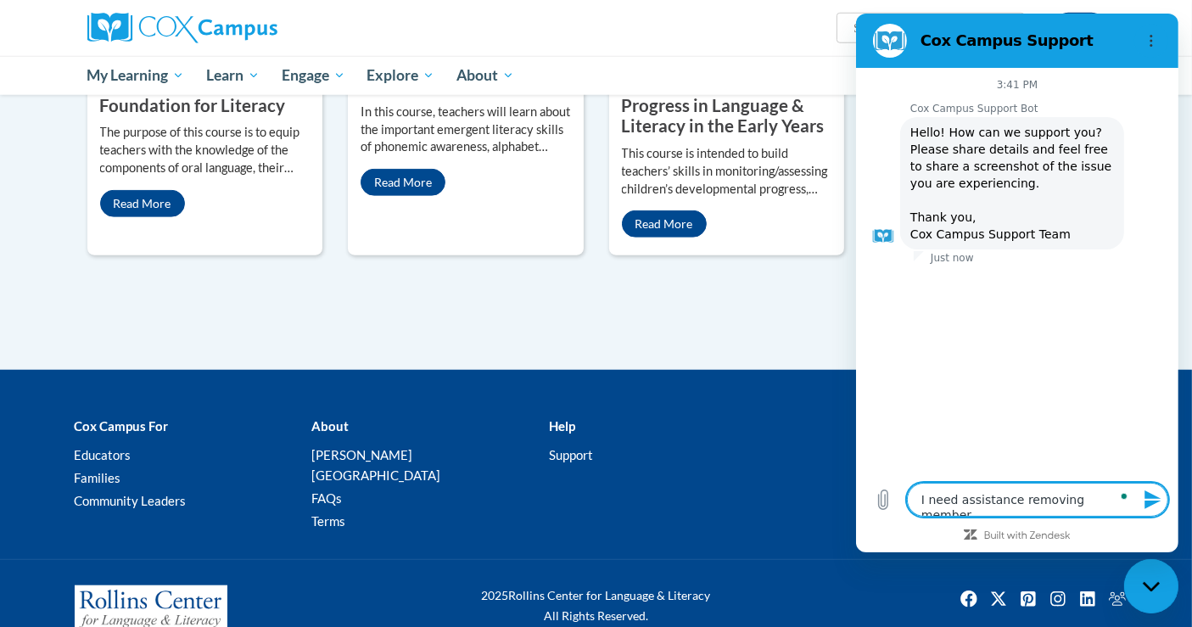
type textarea "I need assistance removing member"
type textarea "x"
type textarea "I need assistance removing member"
type textarea "x"
type textarea "I need assistance removing membe"
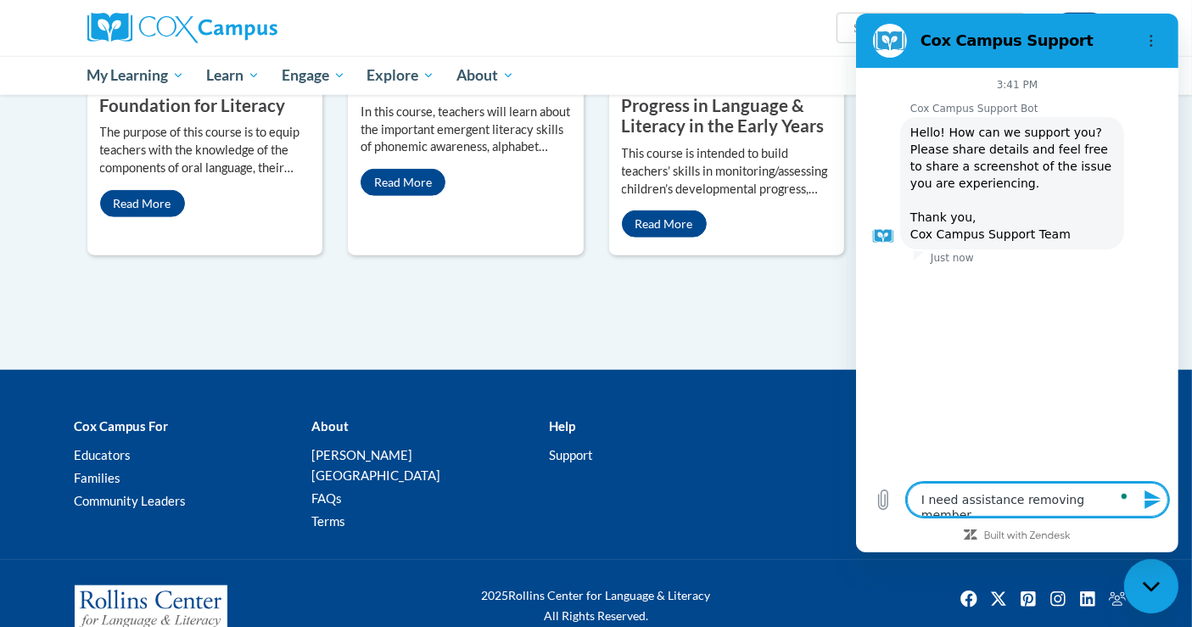
type textarea "x"
type textarea "I need assistance removing membes"
type textarea "x"
type textarea "I need assistance removing membe"
type textarea "x"
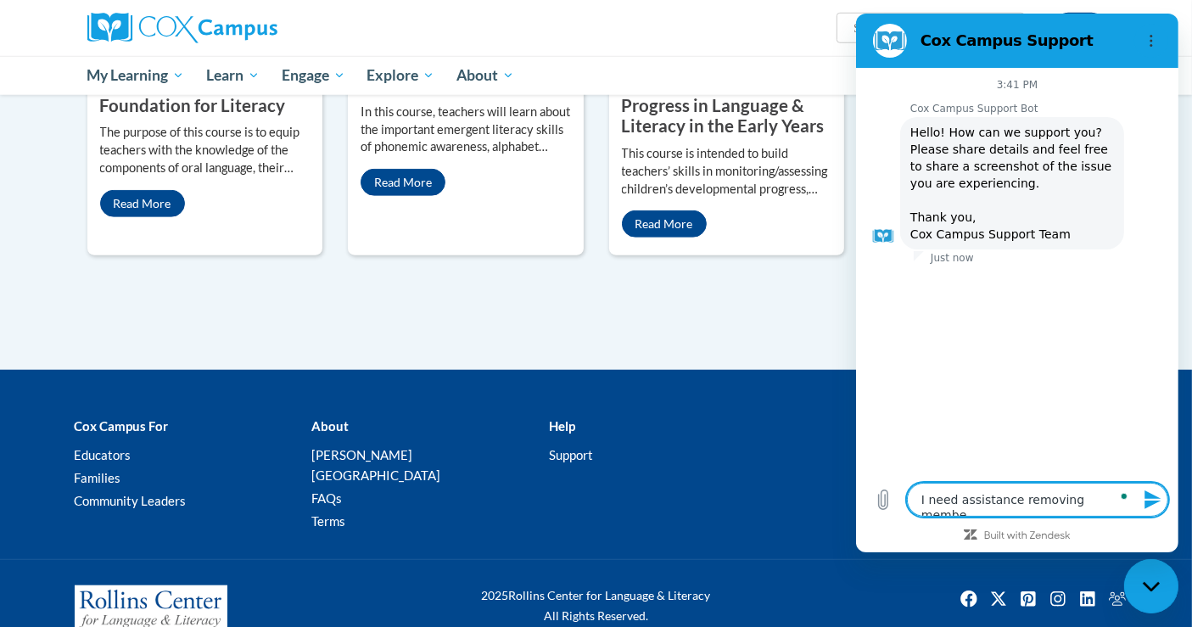
type textarea "I need assistance removing member"
type textarea "x"
type textarea "I need assistance removing members"
type textarea "x"
type textarea "I need assistance removing members"
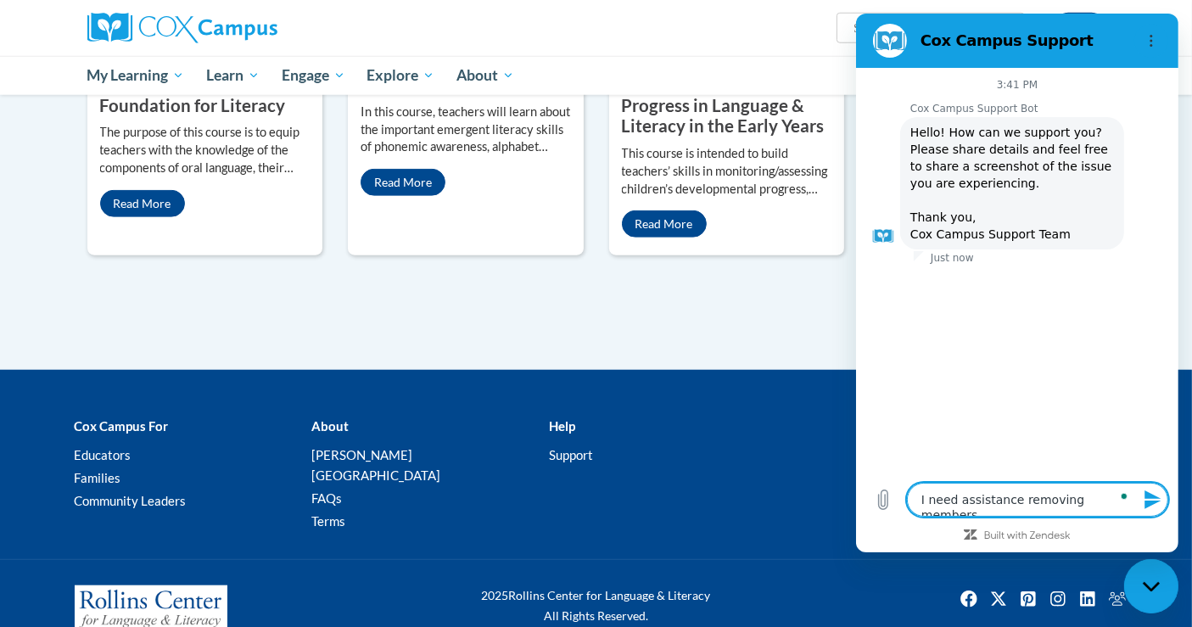
type textarea "x"
type textarea "I need assistance removing members f"
type textarea "x"
type textarea "I need assistance removing members fr"
type textarea "x"
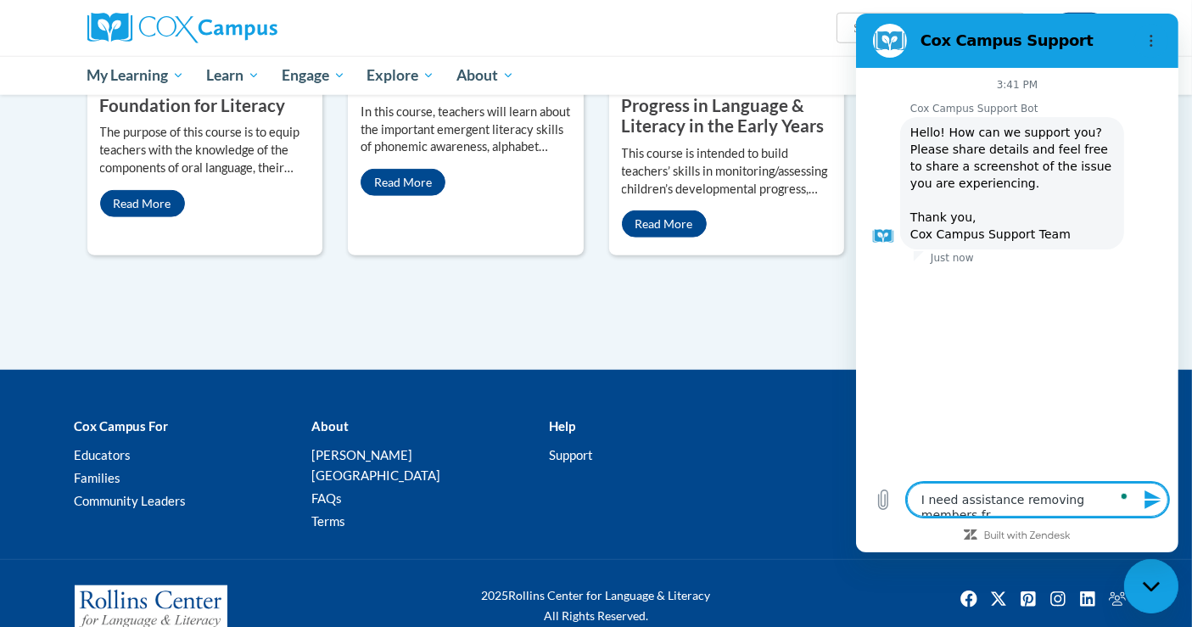
type textarea "I need assistance removing members fro"
type textarea "x"
type textarea "I need assistance removing members from"
type textarea "x"
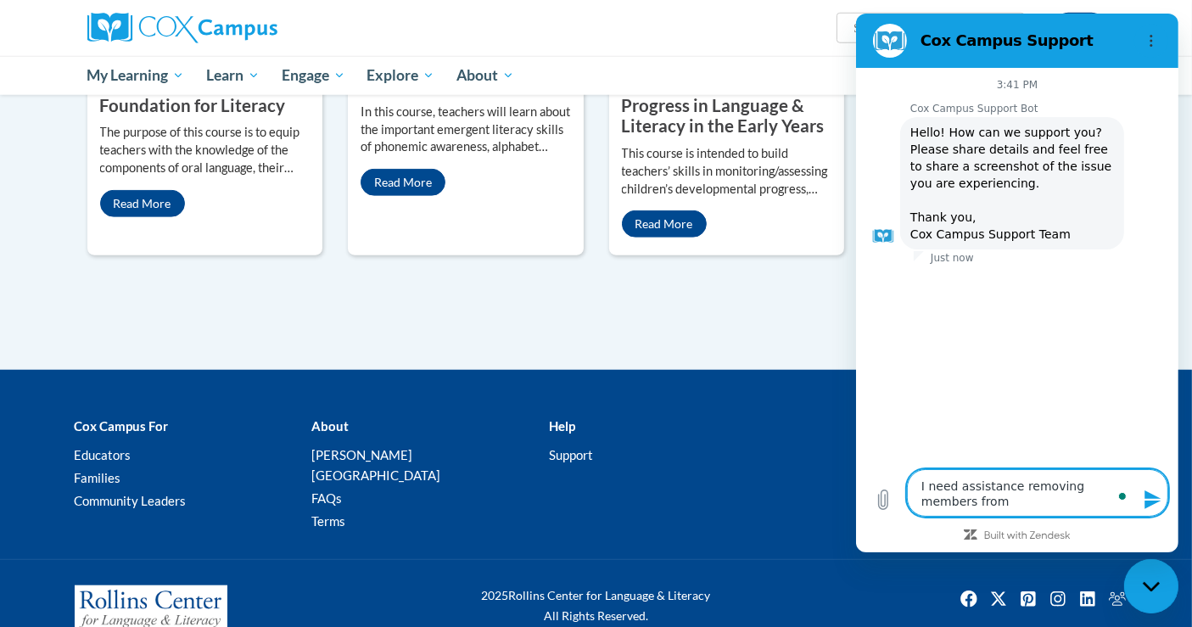
type textarea "I need assistance removing members from"
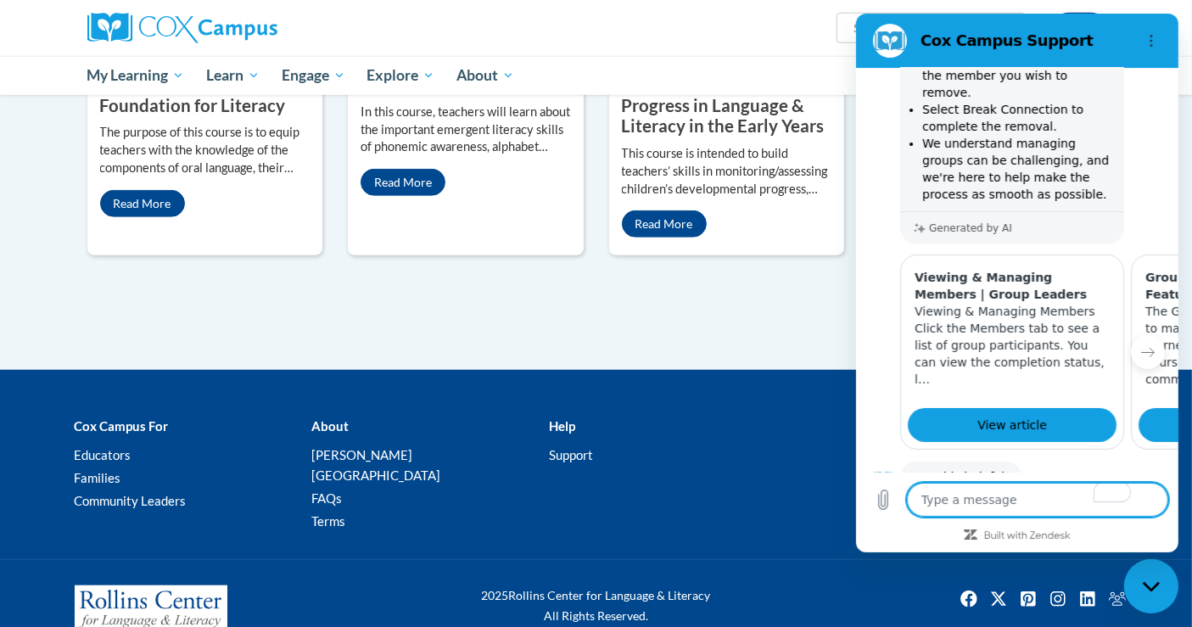
scroll to position [385, 0]
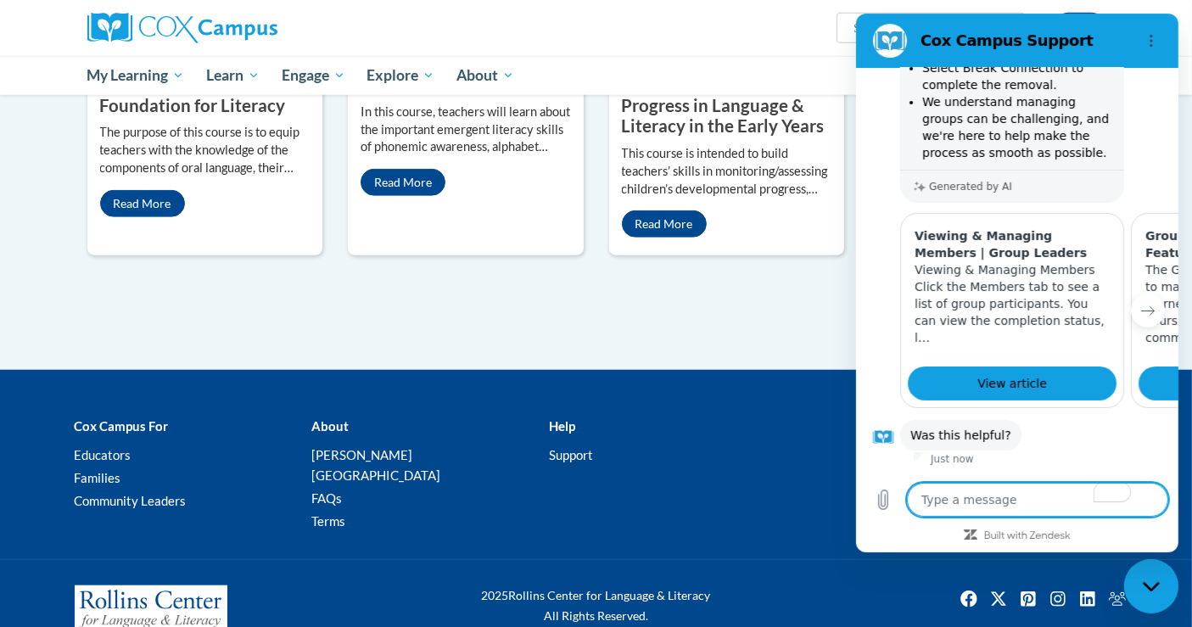
click at [1140, 304] on icon "Next item" at bounding box center [1147, 311] width 14 height 14
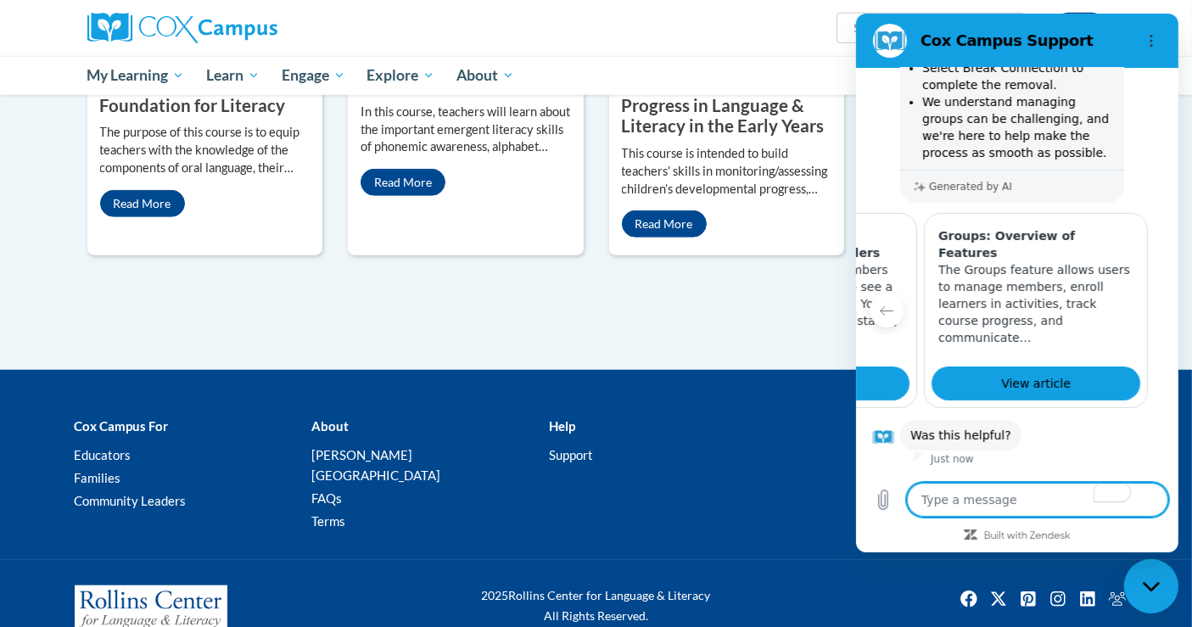
click at [978, 499] on textarea "To enrich screen reader interactions, please activate Accessibility in Grammarl…" at bounding box center [1036, 500] width 261 height 34
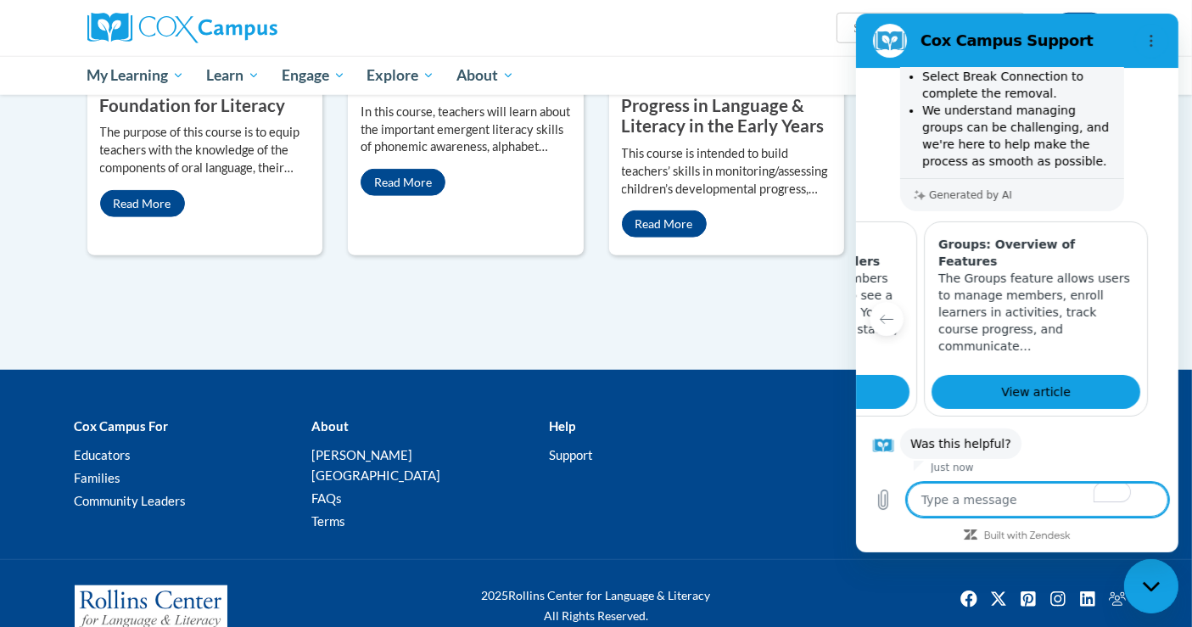
scroll to position [385, 0]
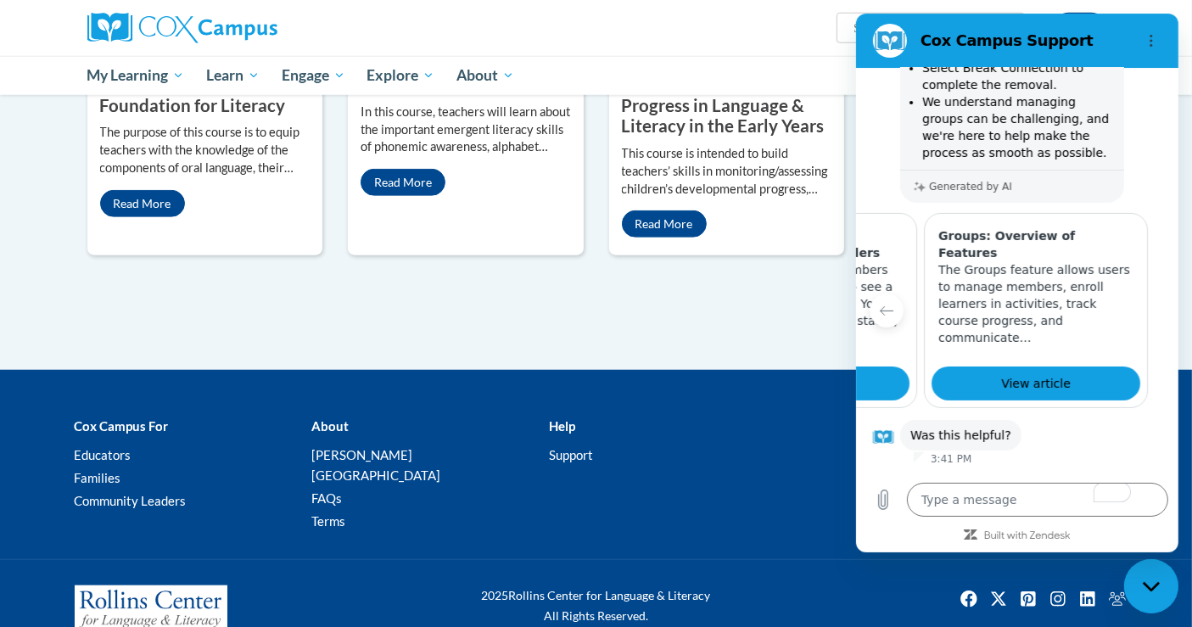
drag, startPoint x: 703, startPoint y: 335, endPoint x: 711, endPoint y: 341, distance: 10.4
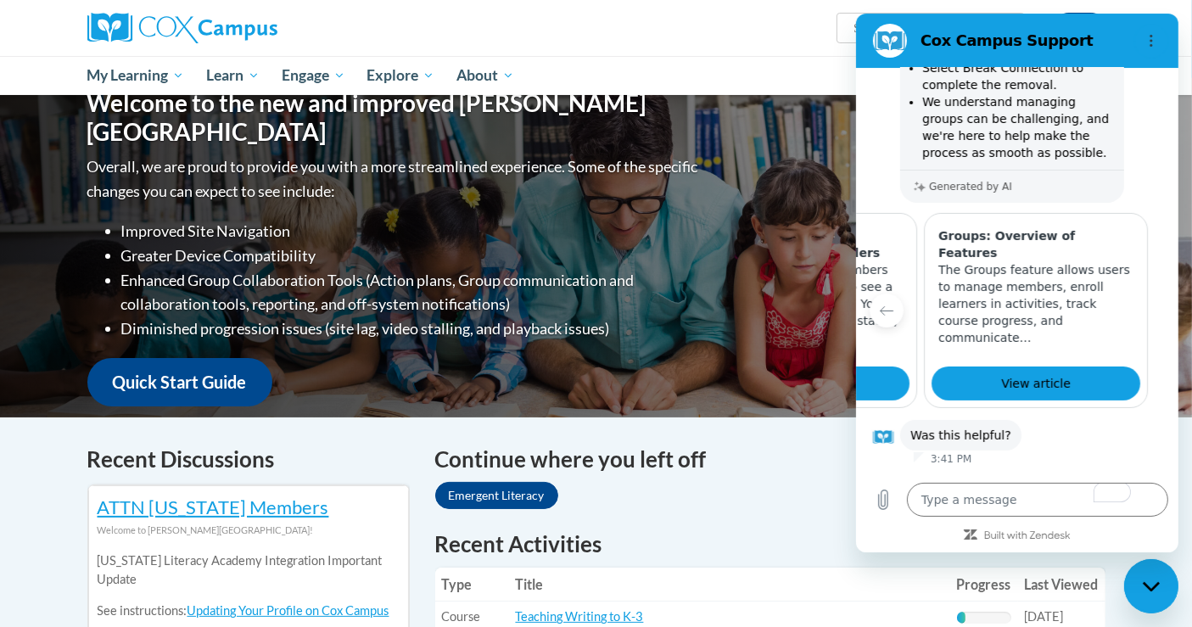
scroll to position [0, 0]
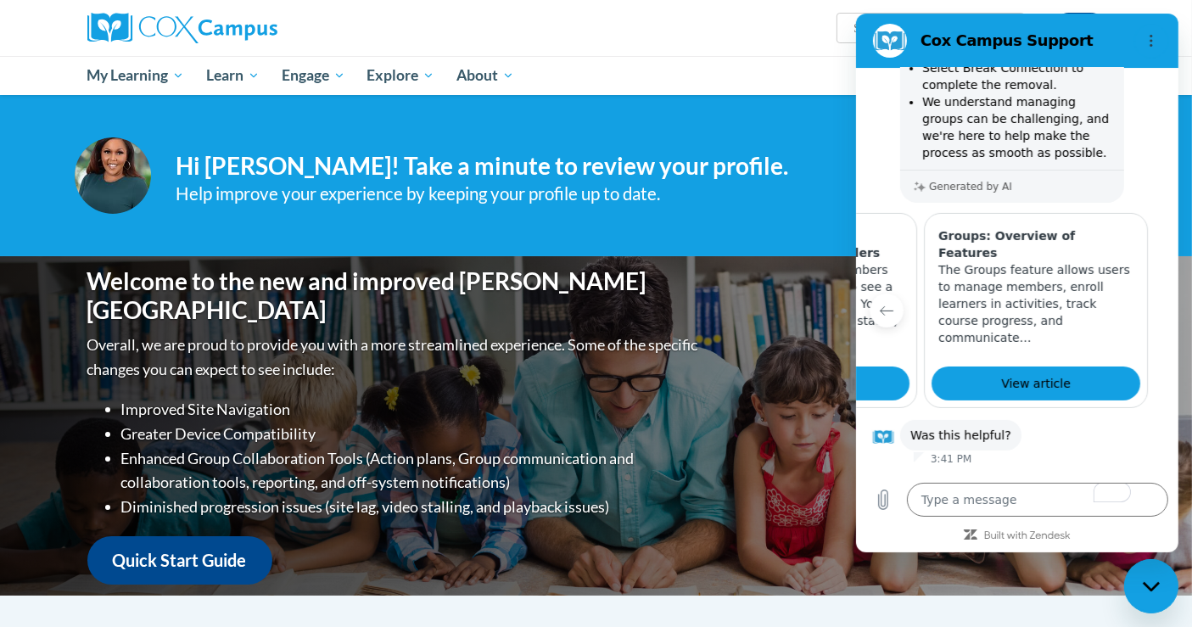
click at [888, 294] on button "Previous item" at bounding box center [886, 311] width 34 height 34
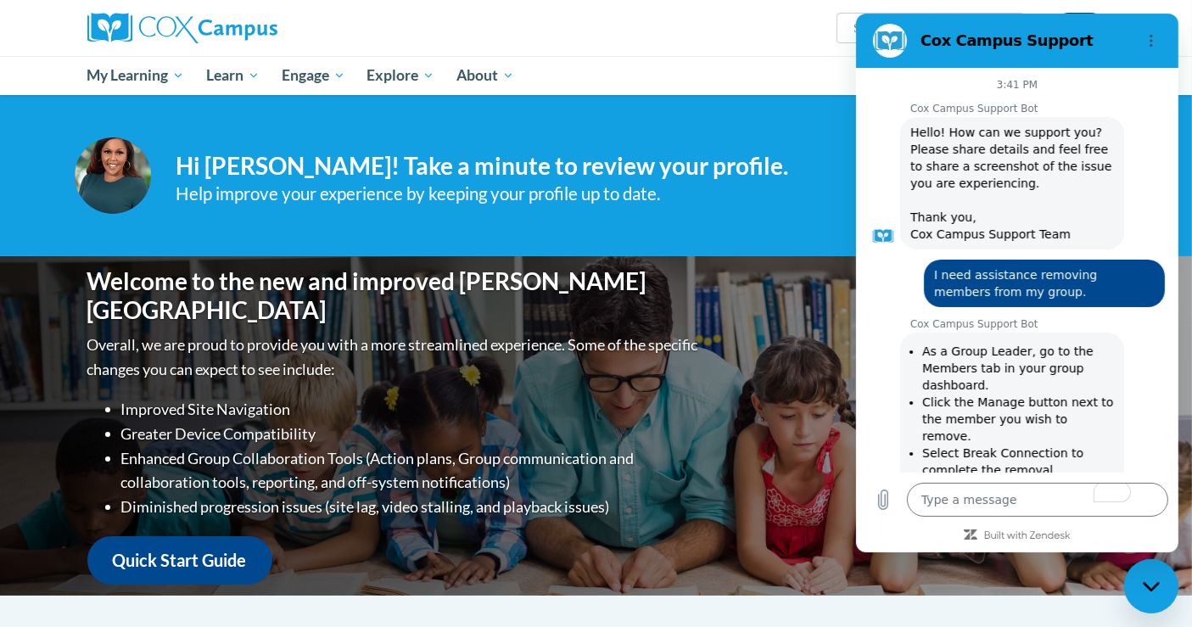
click at [693, 53] on div "Shonta Lyons (America/New_York UTC-04:00) My Profile Inbox Group Dashboard Acti…" at bounding box center [596, 28] width 1069 height 56
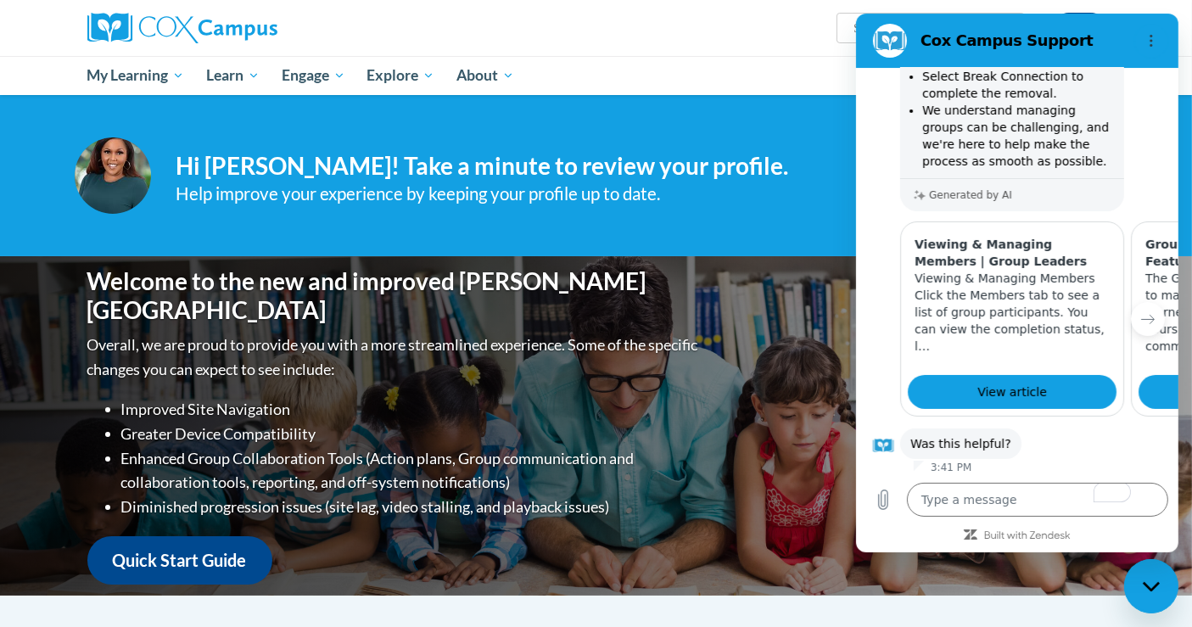
scroll to position [385, 0]
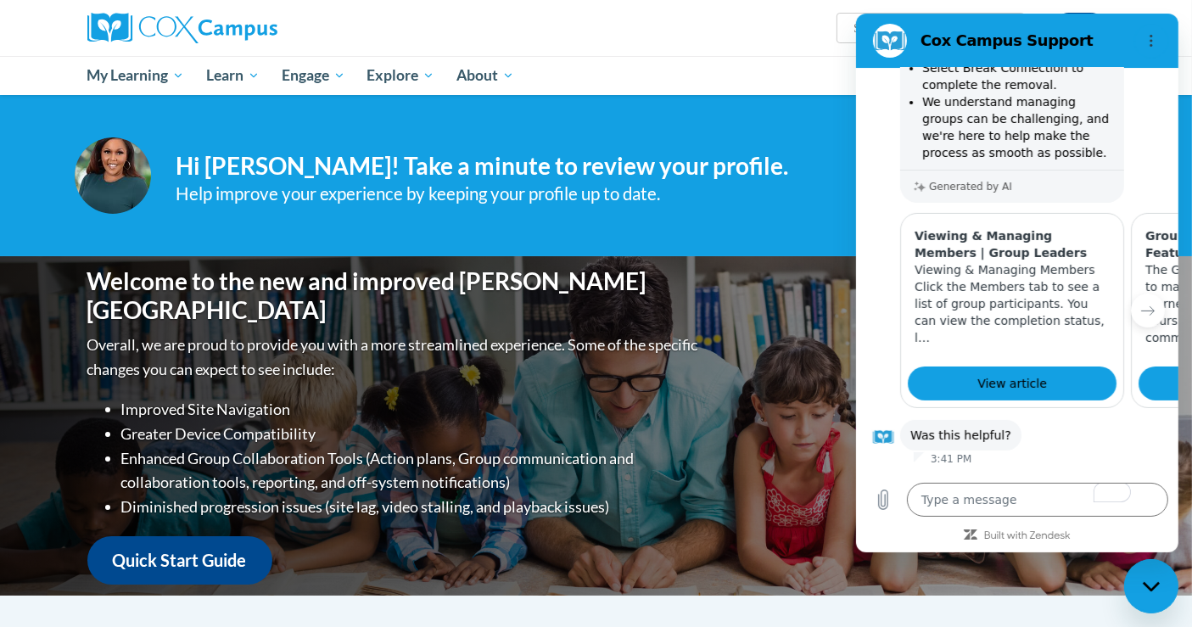
click at [1081, 473] on button "Yes" at bounding box center [1089, 489] width 47 height 32
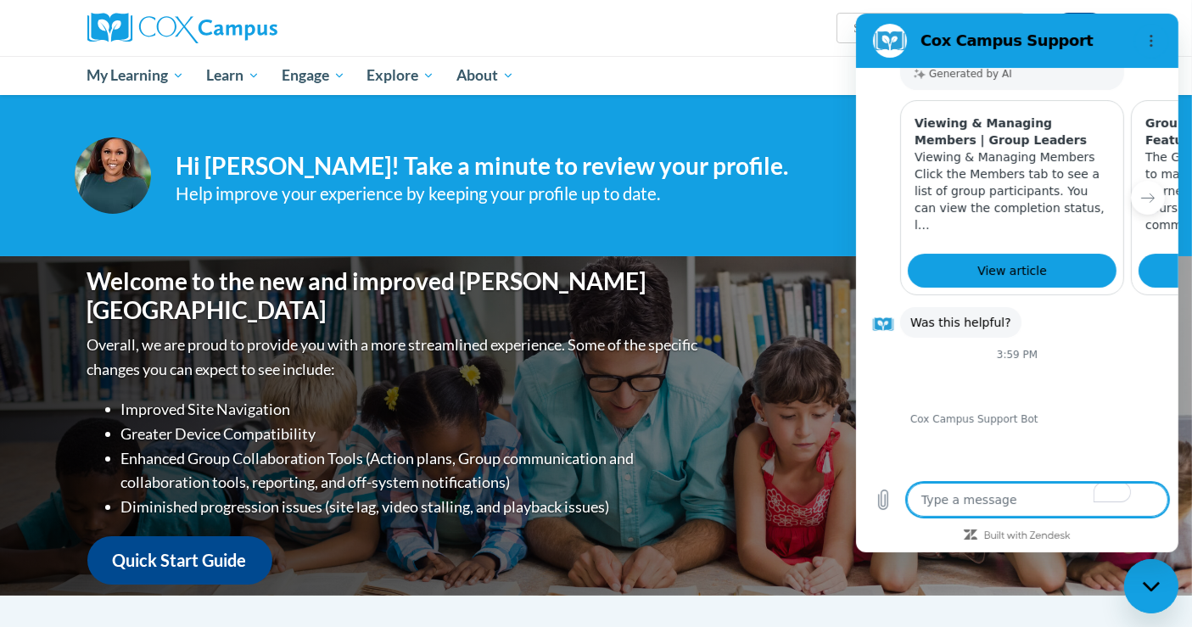
scroll to position [501, 0]
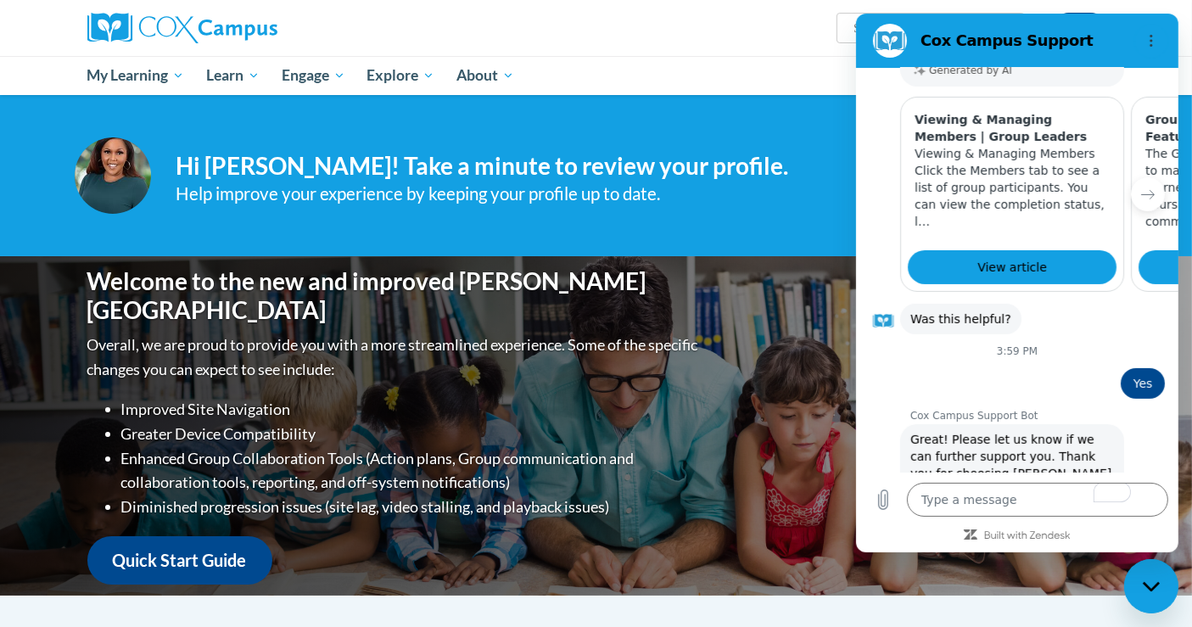
click at [709, 42] on div "Shonta Lyons (America/New_York UTC-04:00) My Profile Inbox Group Dashboard Acti…" at bounding box center [771, 21] width 696 height 43
click at [1151, 44] on icon "Options menu" at bounding box center [1151, 41] width 14 height 14
click at [649, 81] on ul "My Learning My Learning My Course Progress Certificates My Action Plans Groups …" at bounding box center [550, 75] width 949 height 39
click at [788, 98] on div "Your profile Hi Shonta Lyons! Take a minute to review your profile. Help improv…" at bounding box center [596, 175] width 1192 height 161
click at [765, 204] on div "Help improve your experience by keeping your profile up to date." at bounding box center [581, 194] width 811 height 28
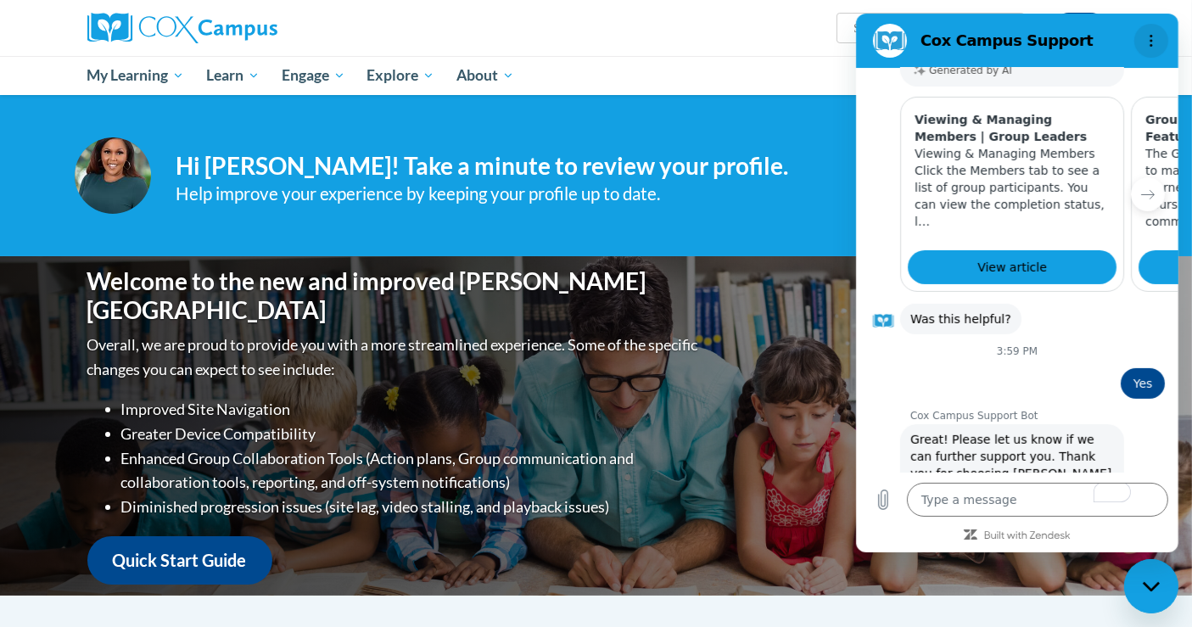
click at [1155, 42] on icon "Options menu" at bounding box center [1151, 41] width 14 height 14
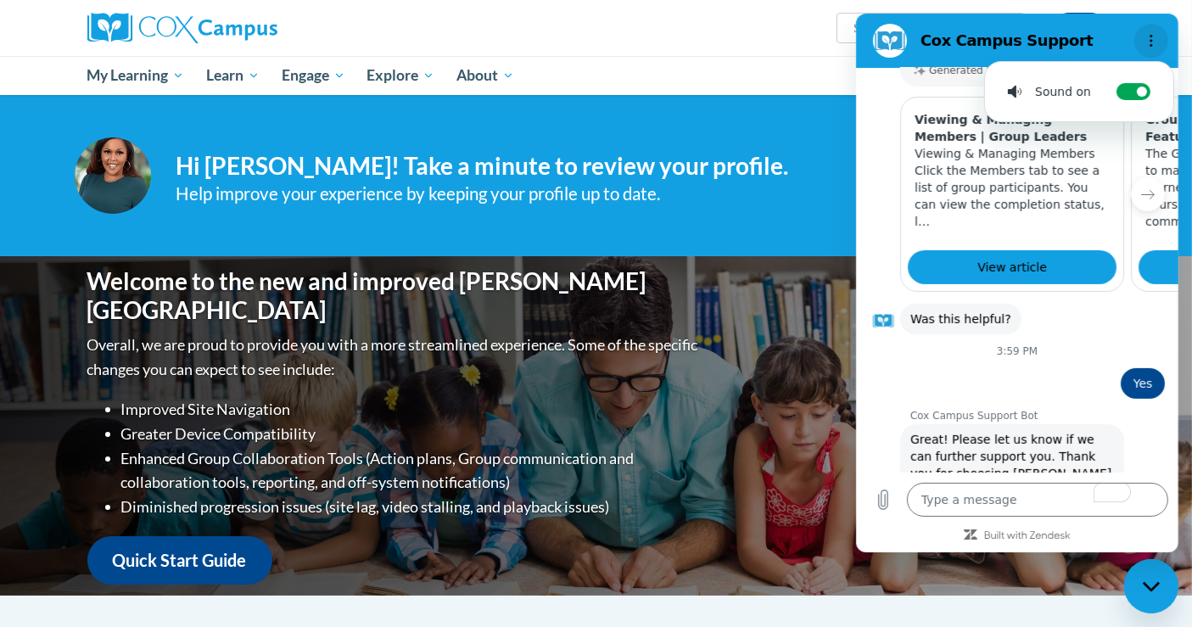
click at [1155, 42] on icon "Options menu" at bounding box center [1151, 41] width 14 height 14
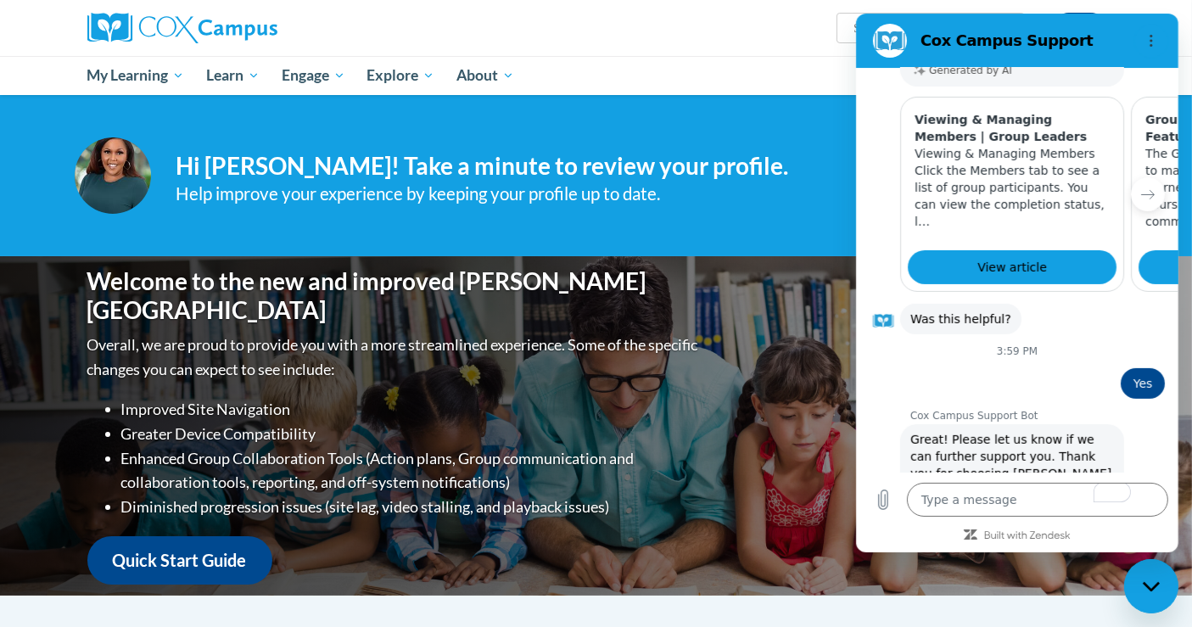
click at [594, 223] on div "Your profile Hi Shonta Lyons! Take a minute to review your profile. Help improv…" at bounding box center [596, 175] width 1192 height 161
click at [1151, 570] on div "Close messaging window" at bounding box center [1150, 585] width 51 height 51
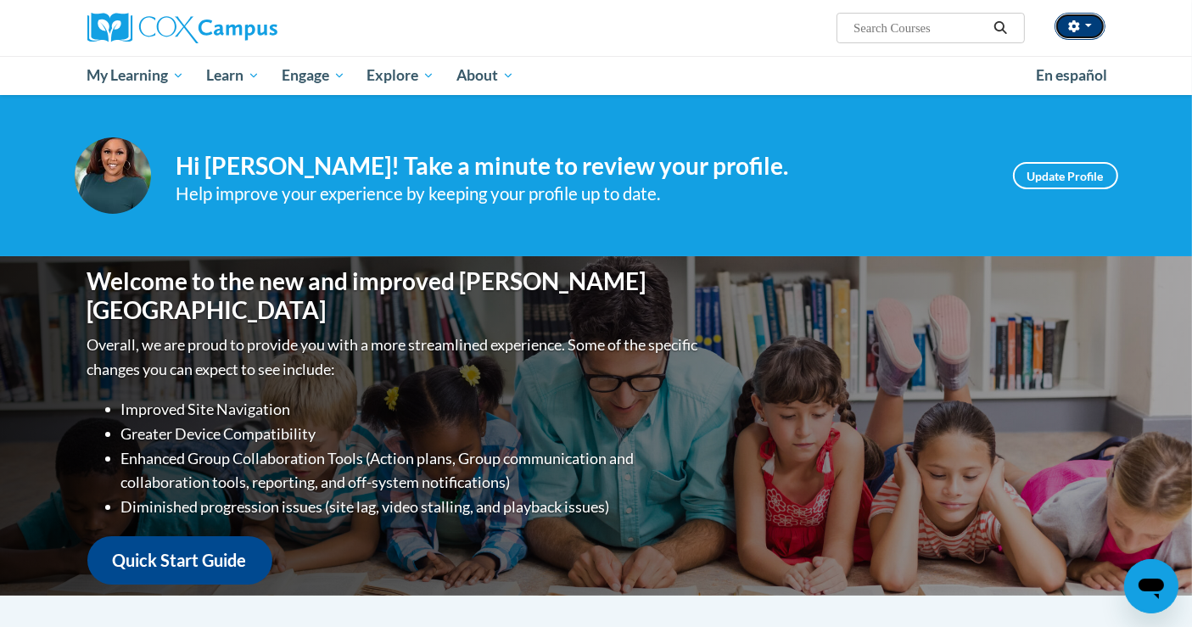
click at [1073, 30] on icon "button" at bounding box center [1073, 26] width 11 height 12
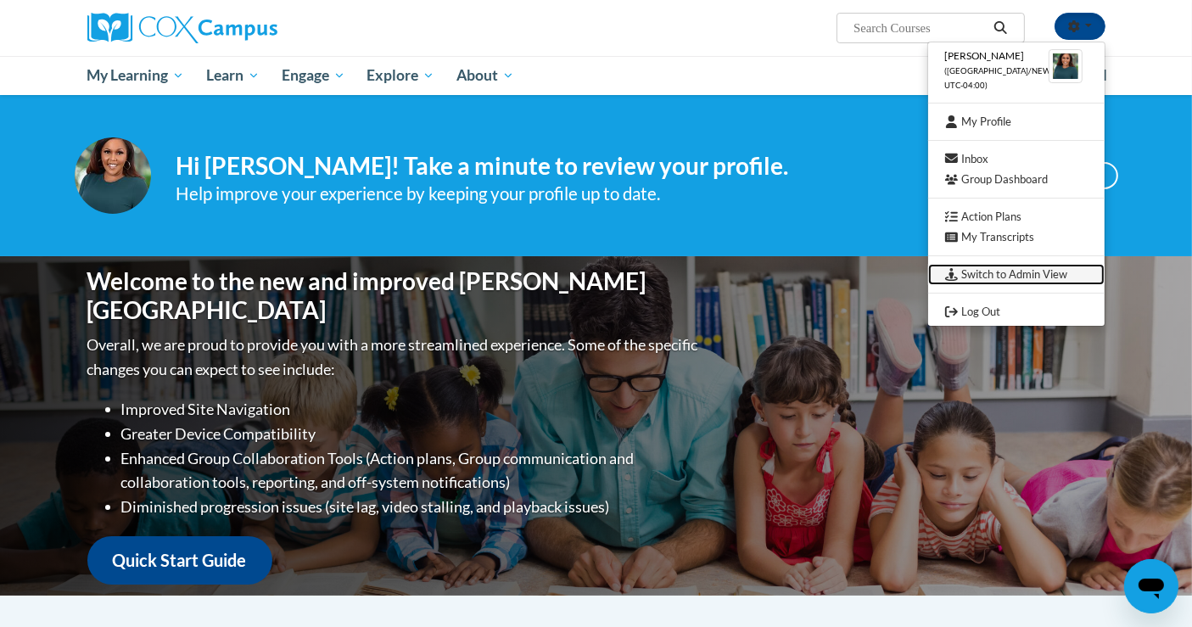
click at [1038, 275] on link "Switch to Admin View" at bounding box center [1016, 274] width 176 height 21
